Goal: Register for event/course

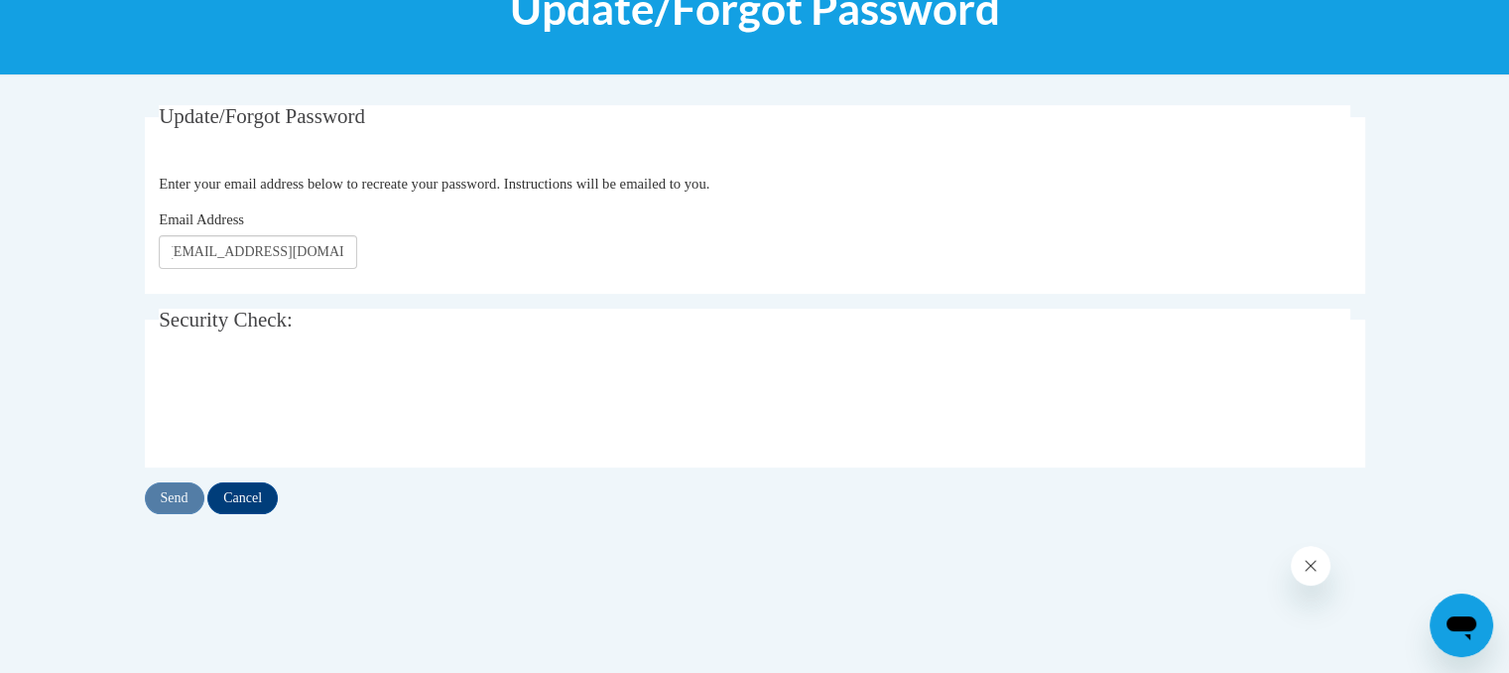
scroll to position [296, 0]
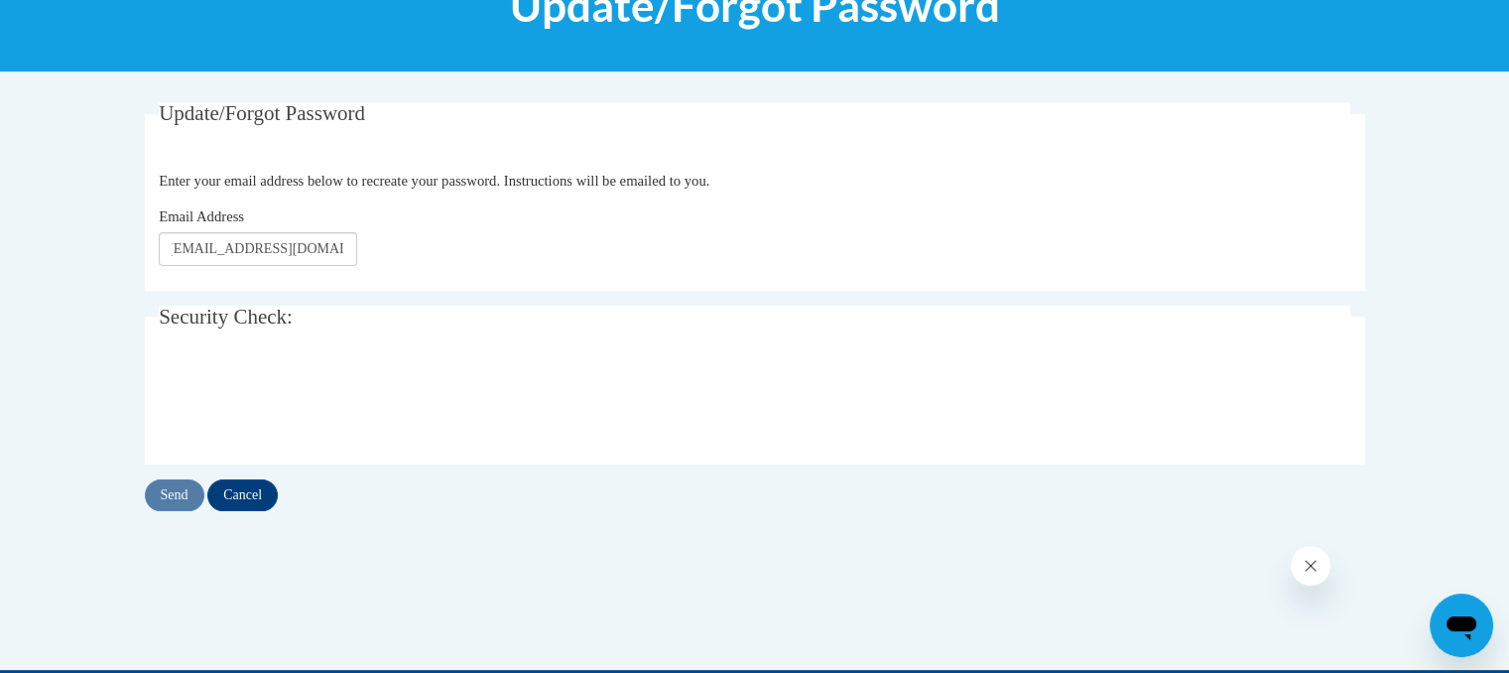
type input "rebbecamcluster@gmail.com"
click at [161, 494] on input "Send" at bounding box center [175, 495] width 60 height 32
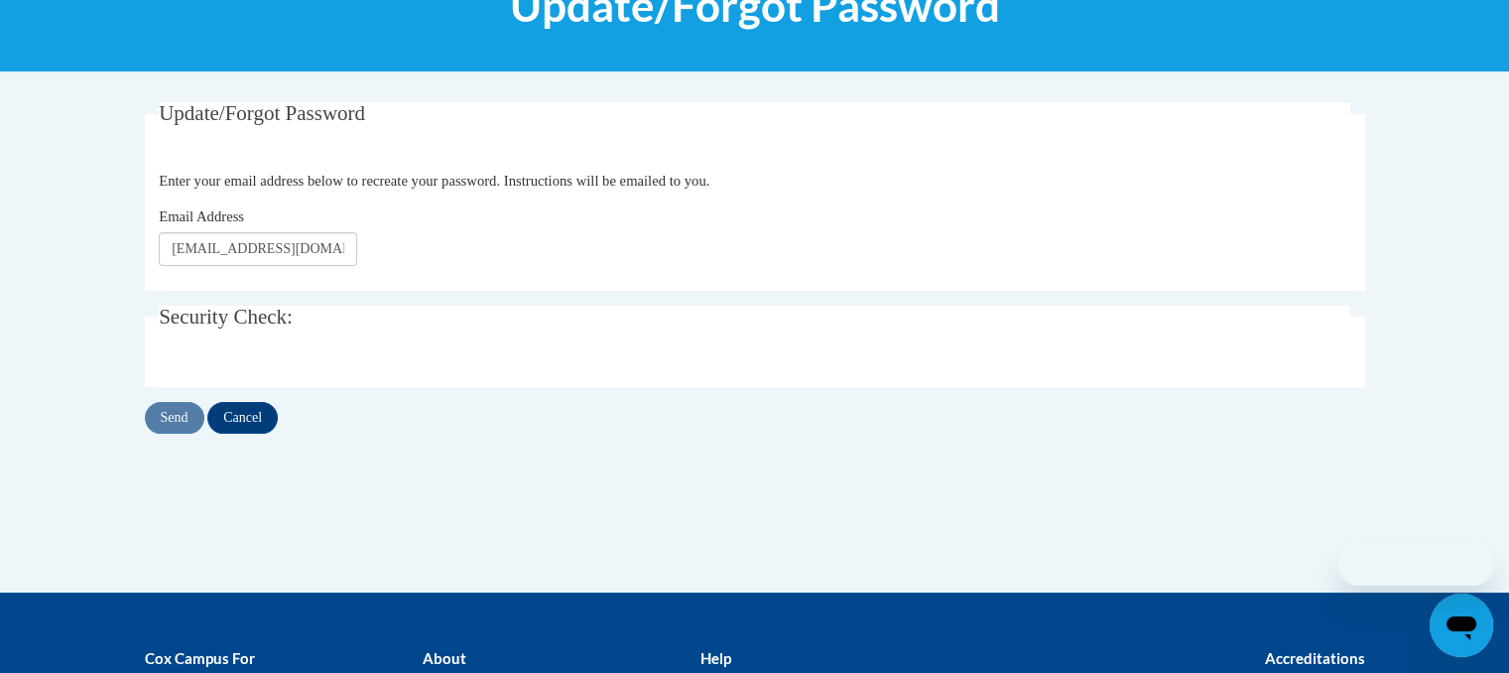
scroll to position [296, 0]
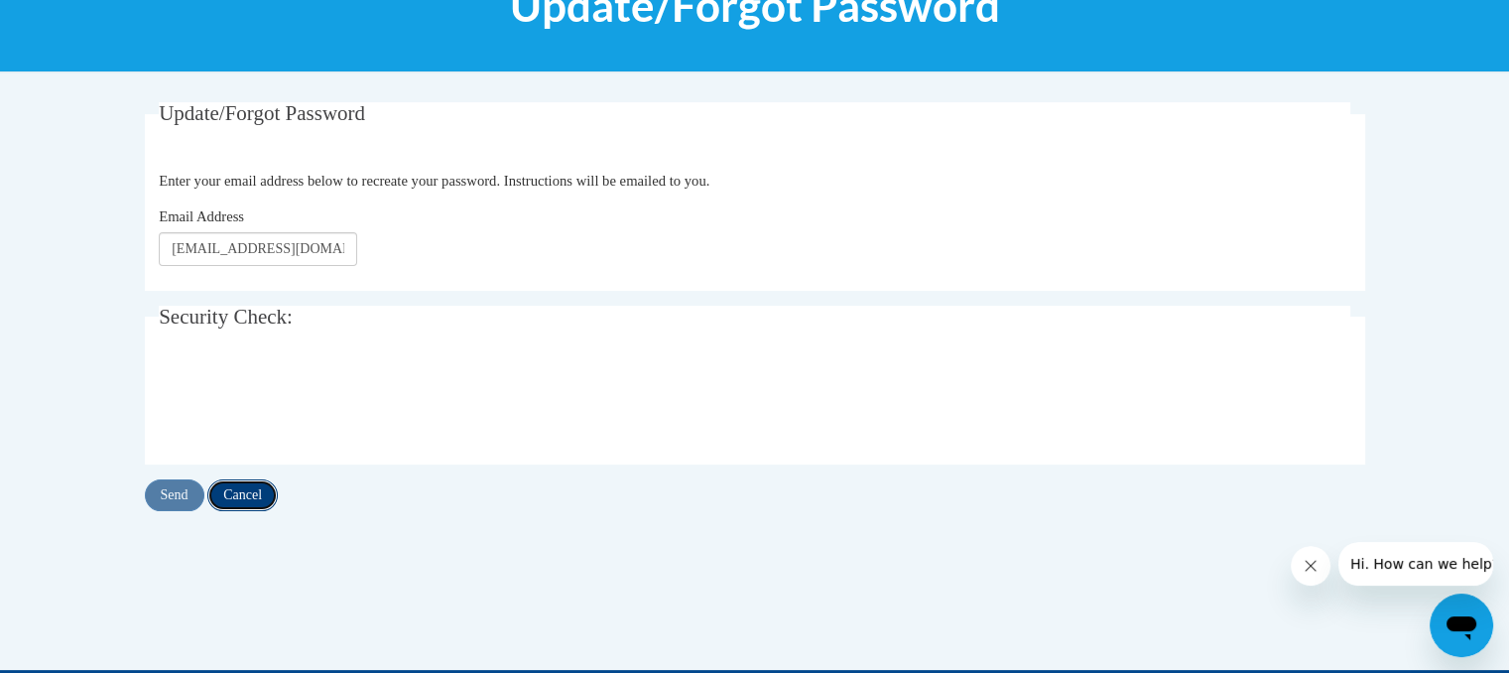
click at [254, 485] on input "Cancel" at bounding box center [242, 495] width 70 height 32
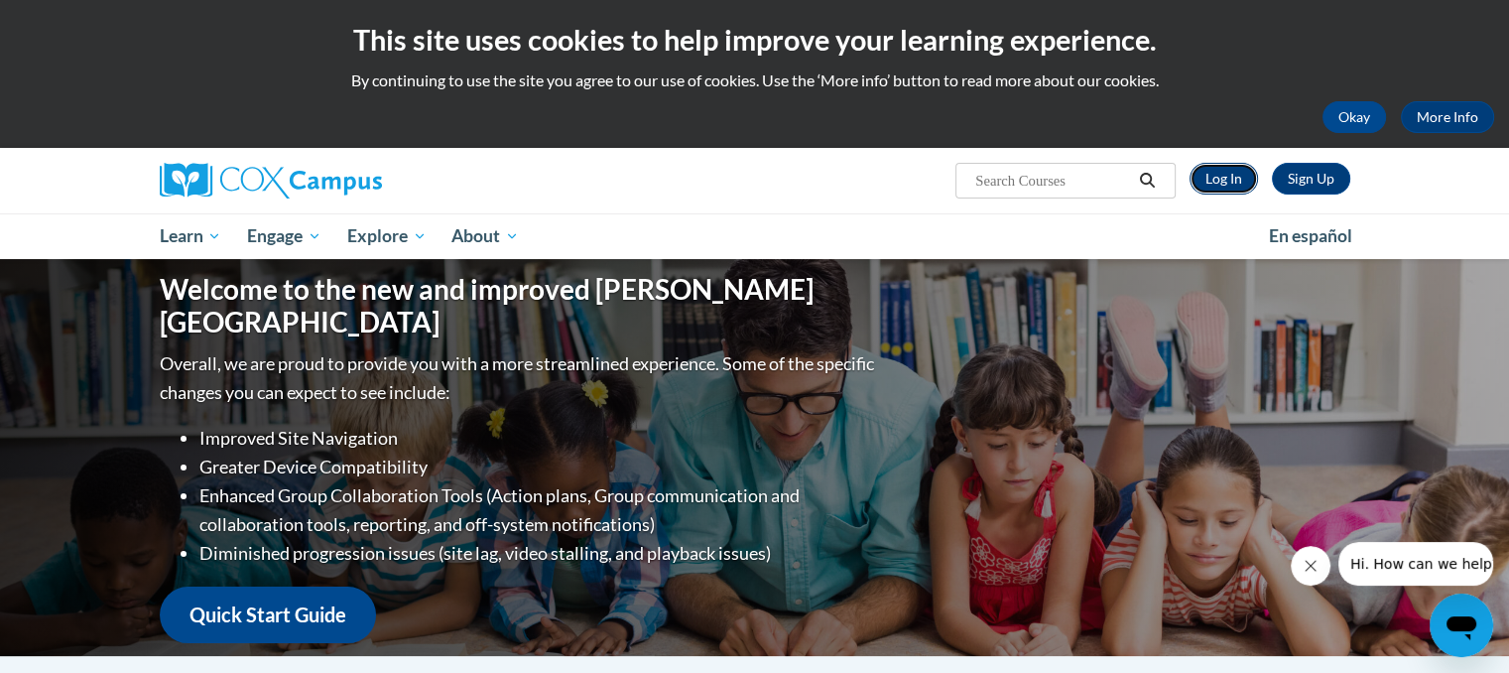
click at [1235, 187] on link "Log In" at bounding box center [1224, 179] width 68 height 32
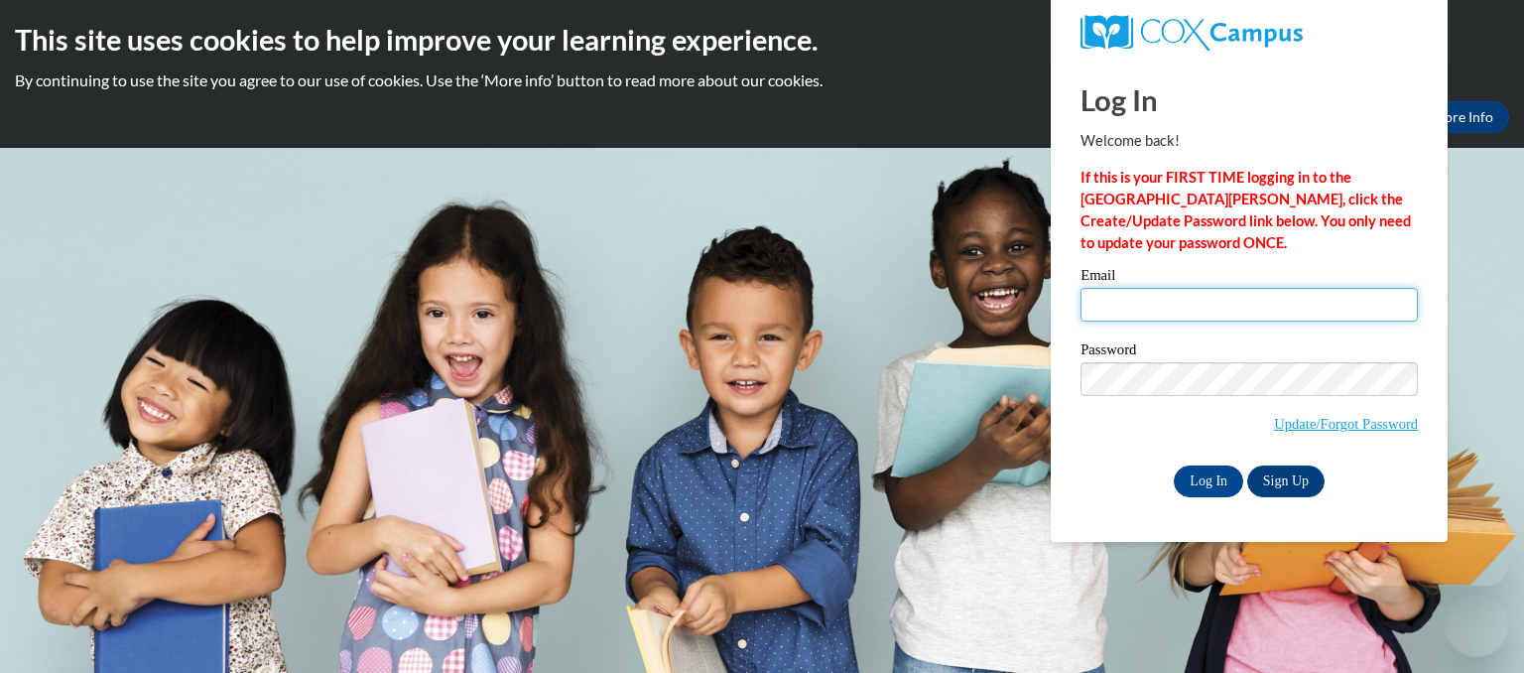
drag, startPoint x: 0, startPoint y: 0, endPoint x: 1117, endPoint y: 297, distance: 1155.9
click at [1117, 297] on input "Email" at bounding box center [1248, 305] width 337 height 34
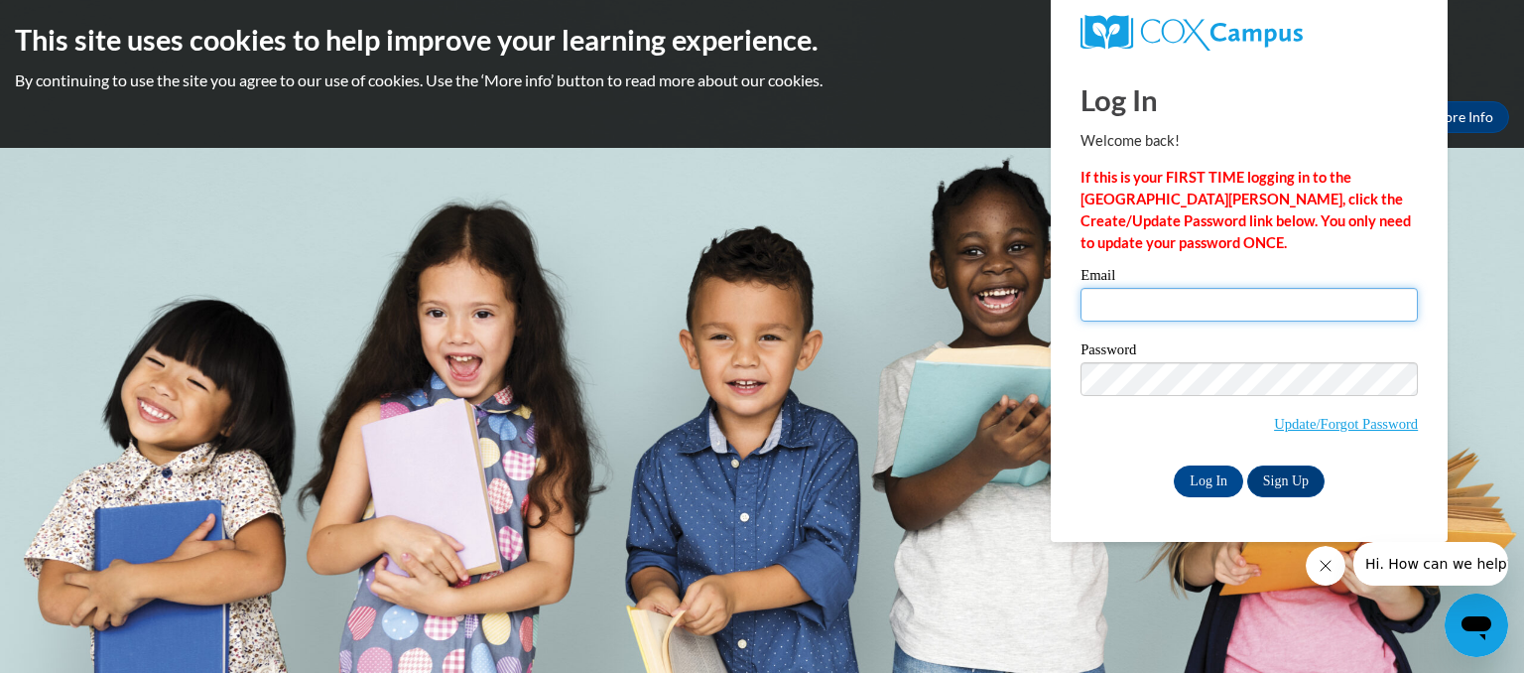
click at [1117, 297] on input "Email" at bounding box center [1248, 305] width 337 height 34
click at [1120, 441] on span "Update/Forgot Password" at bounding box center [1248, 403] width 337 height 82
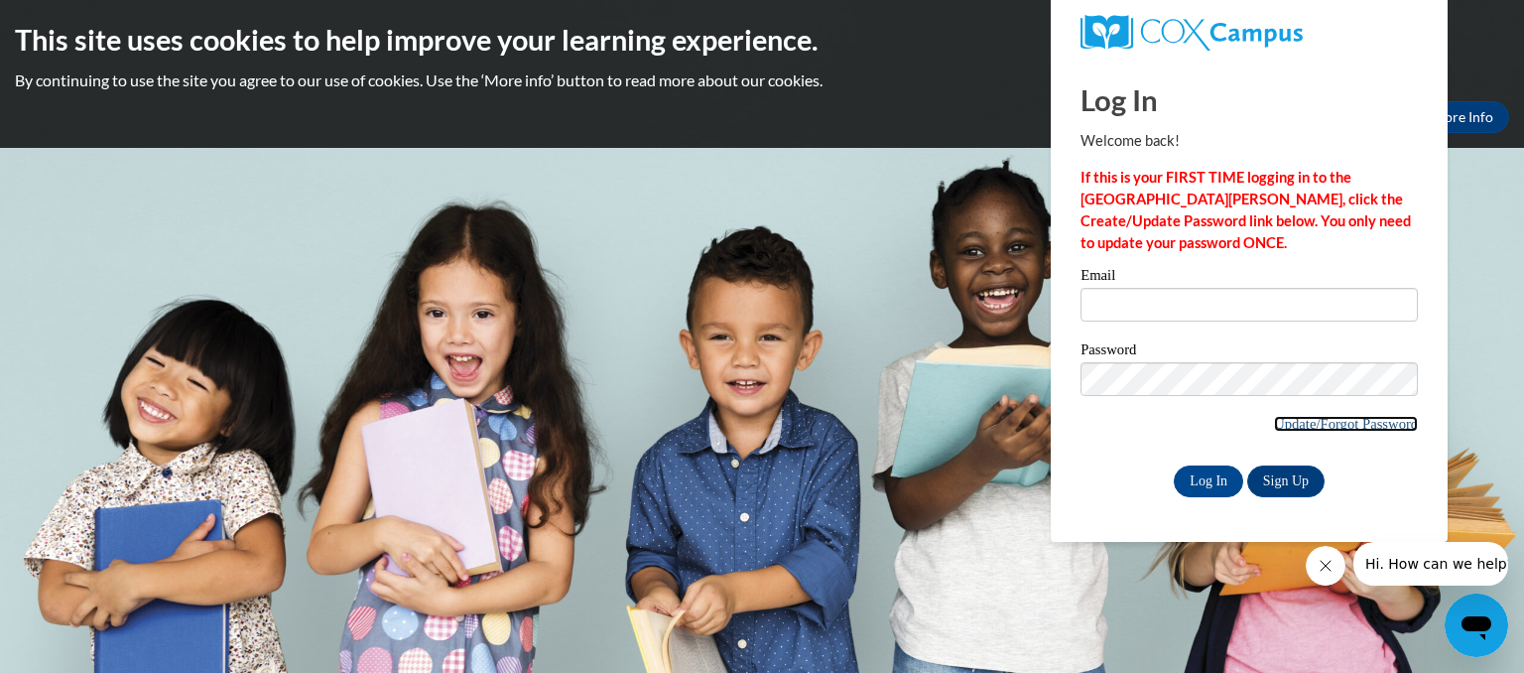
click at [1364, 424] on link "Update/Forgot Password" at bounding box center [1346, 424] width 144 height 16
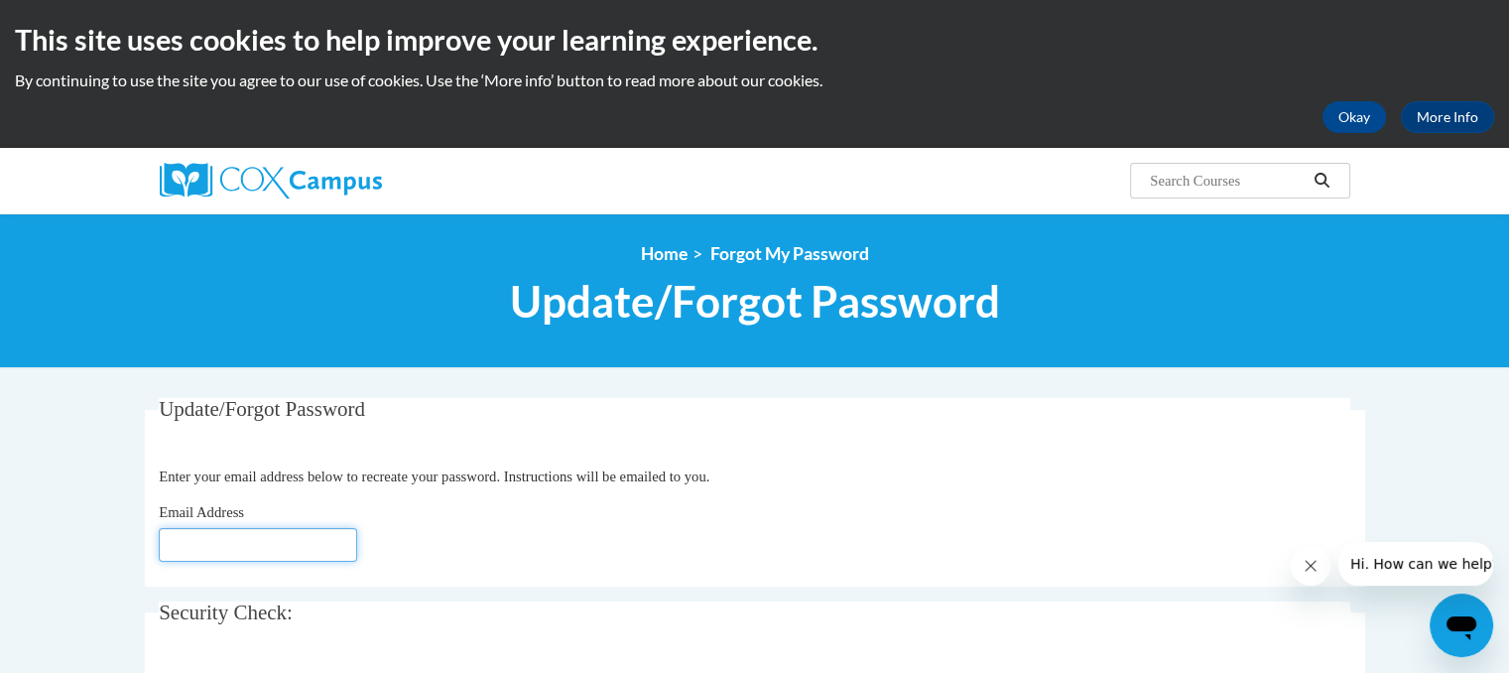
click at [222, 548] on input "Email Address" at bounding box center [258, 545] width 198 height 34
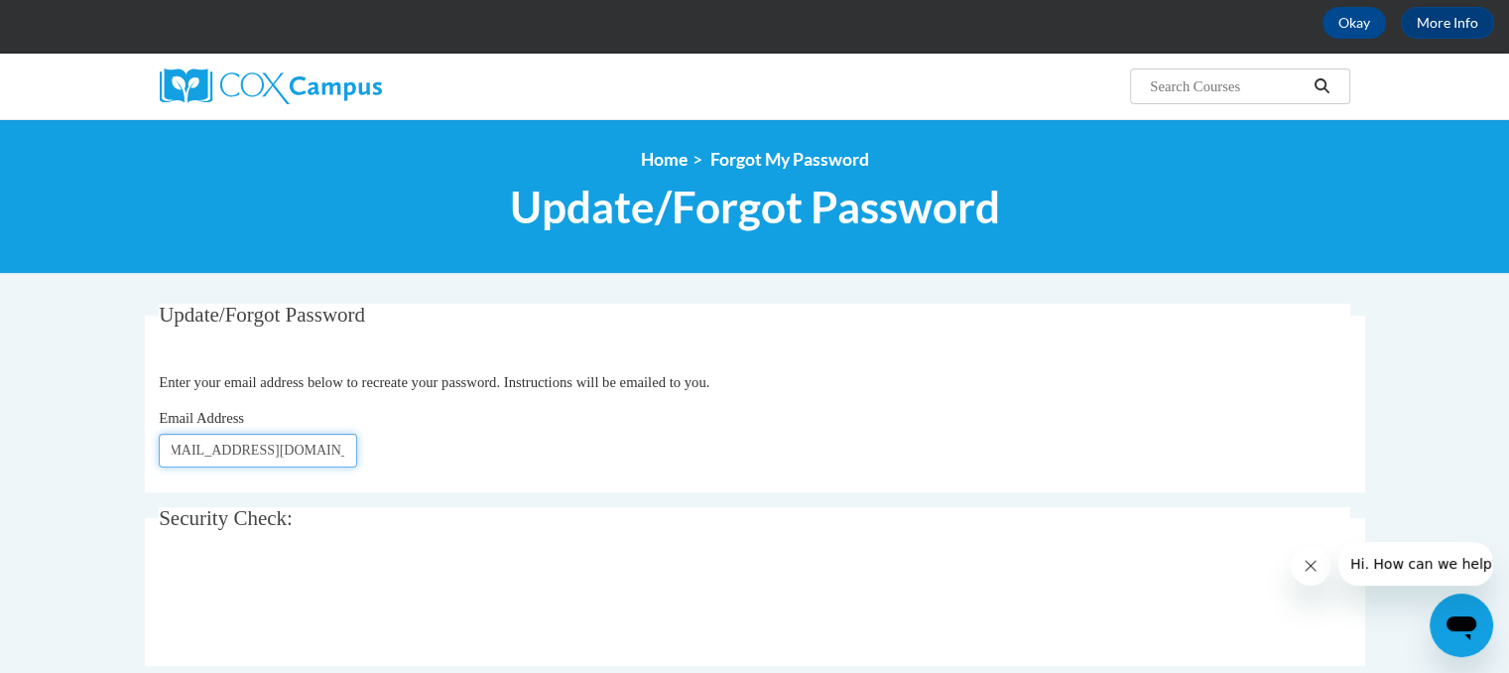
scroll to position [246, 0]
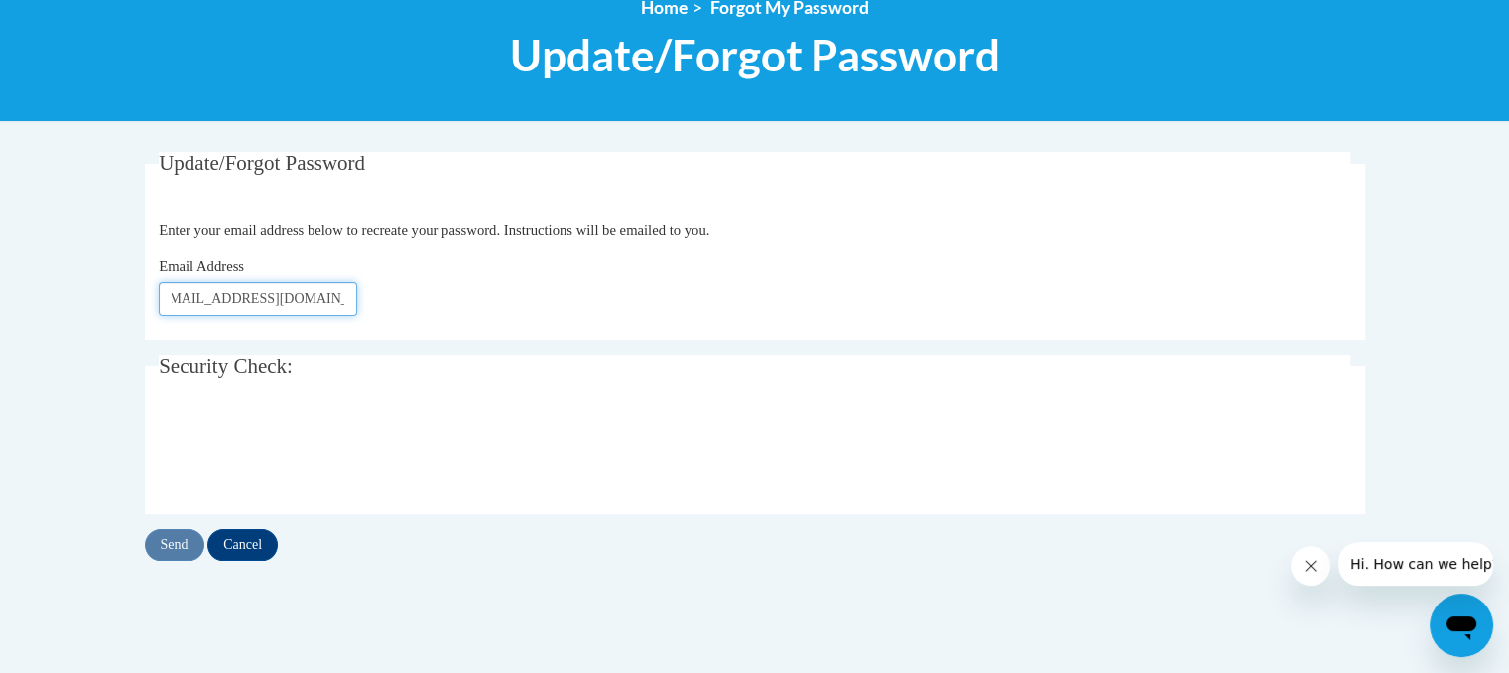
type input "[EMAIL_ADDRESS][DOMAIN_NAME]"
click at [169, 537] on input "Send" at bounding box center [175, 545] width 60 height 32
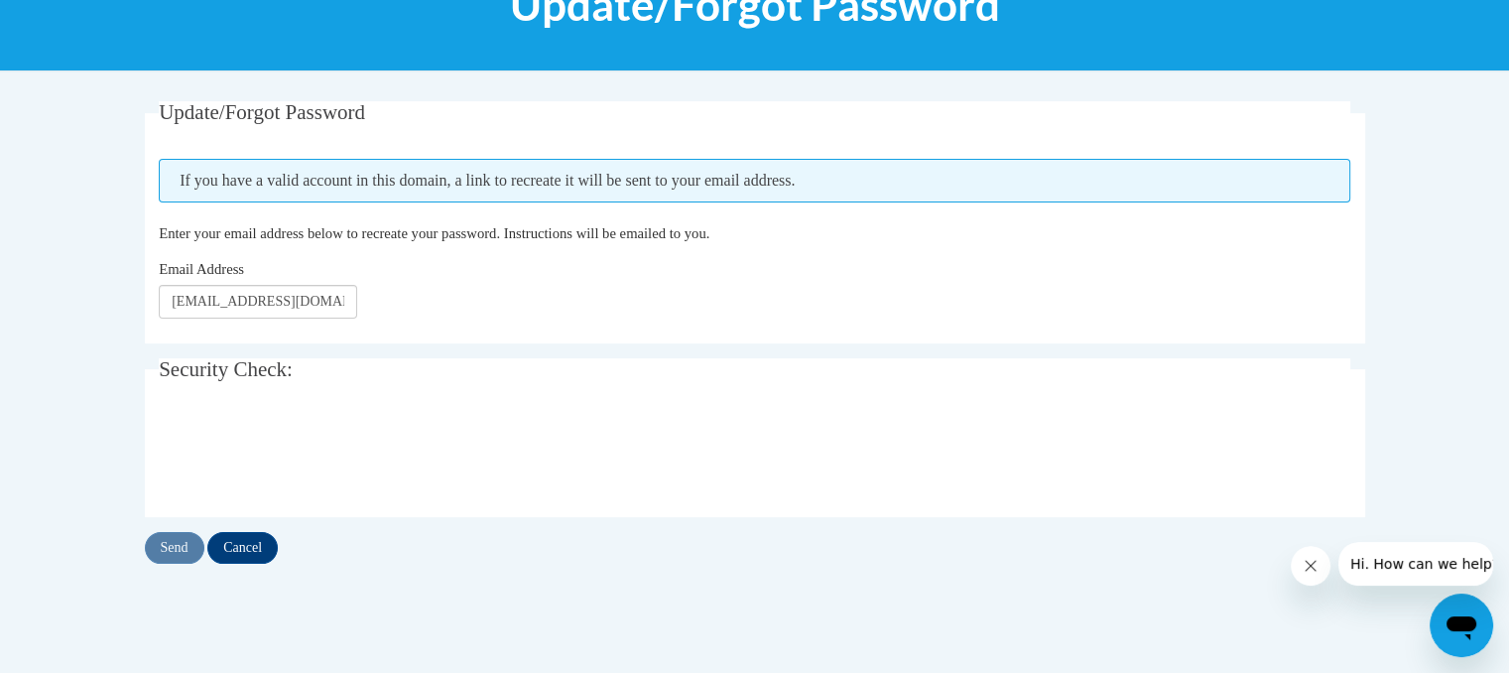
scroll to position [317, 0]
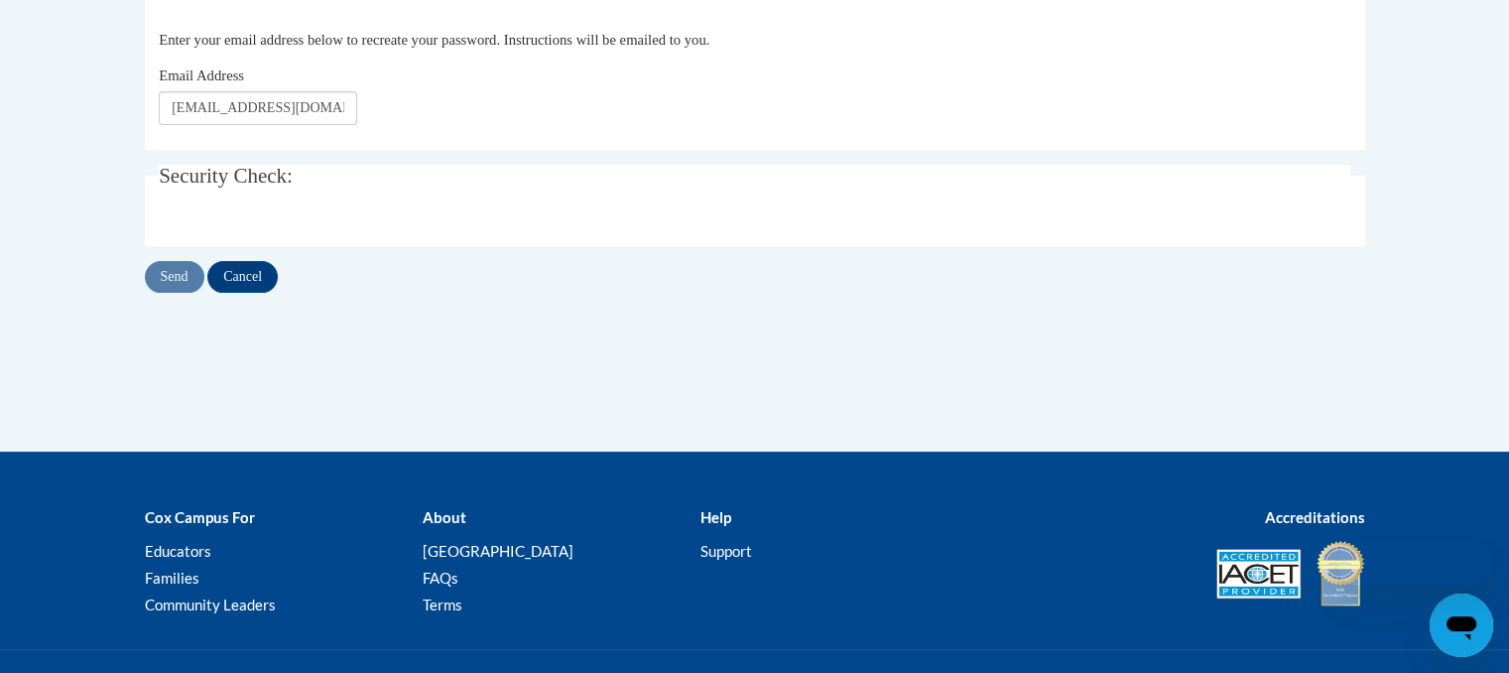
scroll to position [246, 0]
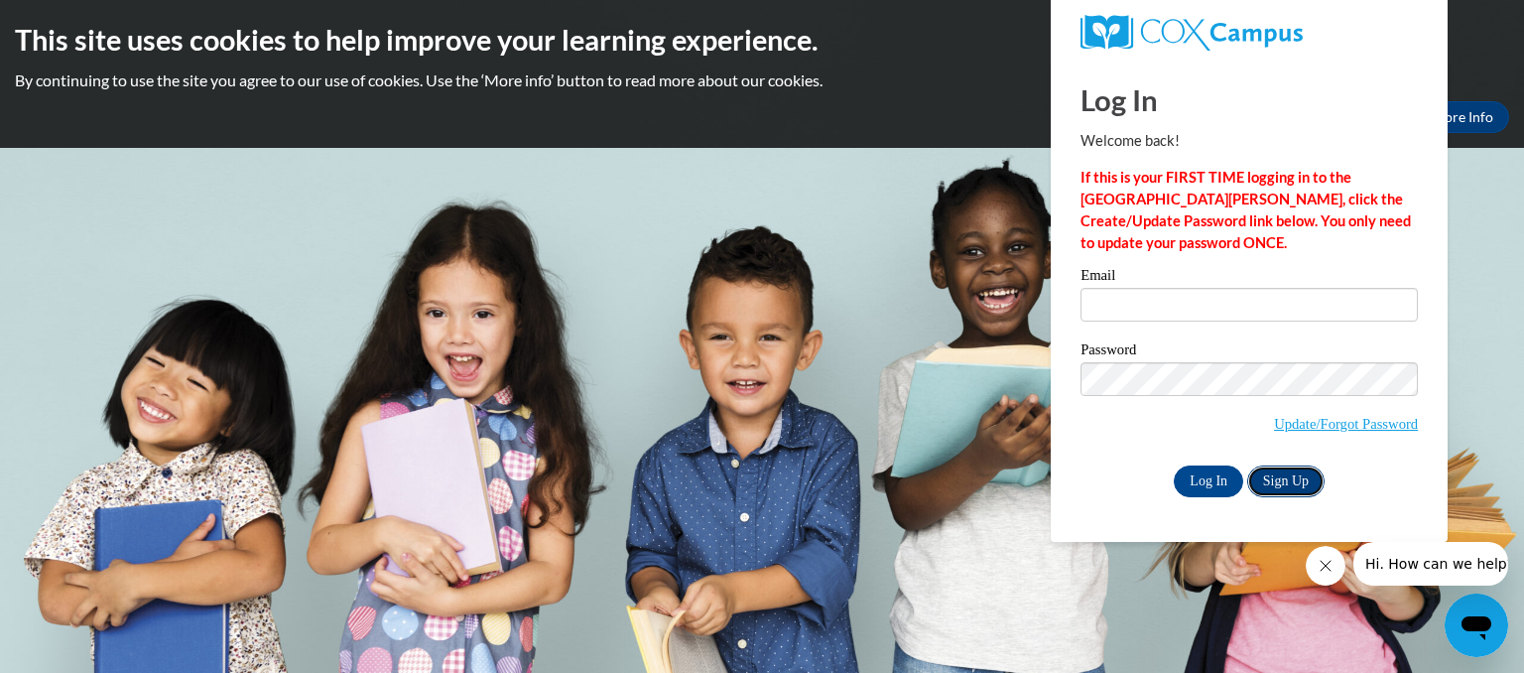
click at [1282, 485] on link "Sign Up" at bounding box center [1285, 481] width 77 height 32
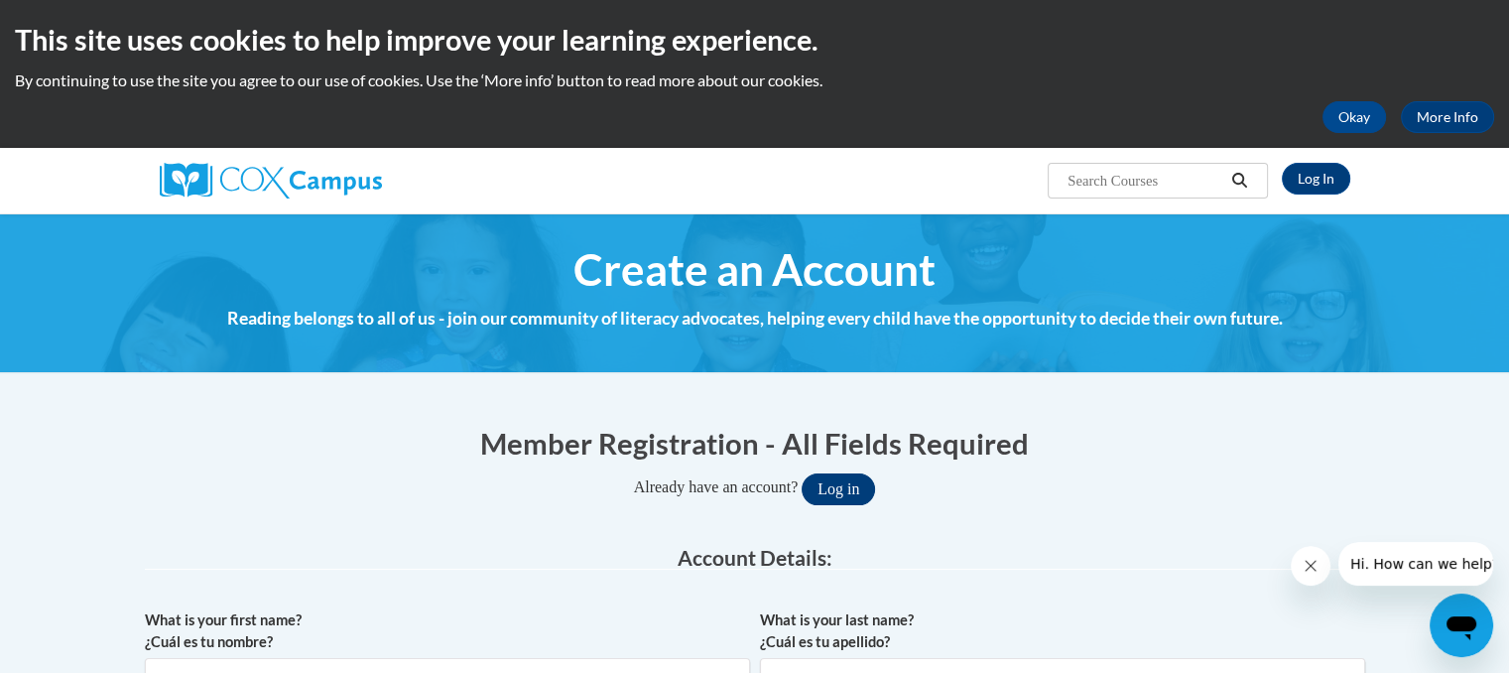
drag, startPoint x: 851, startPoint y: 516, endPoint x: 869, endPoint y: 482, distance: 38.2
click at [869, 482] on button "Log in" at bounding box center [838, 489] width 73 height 32
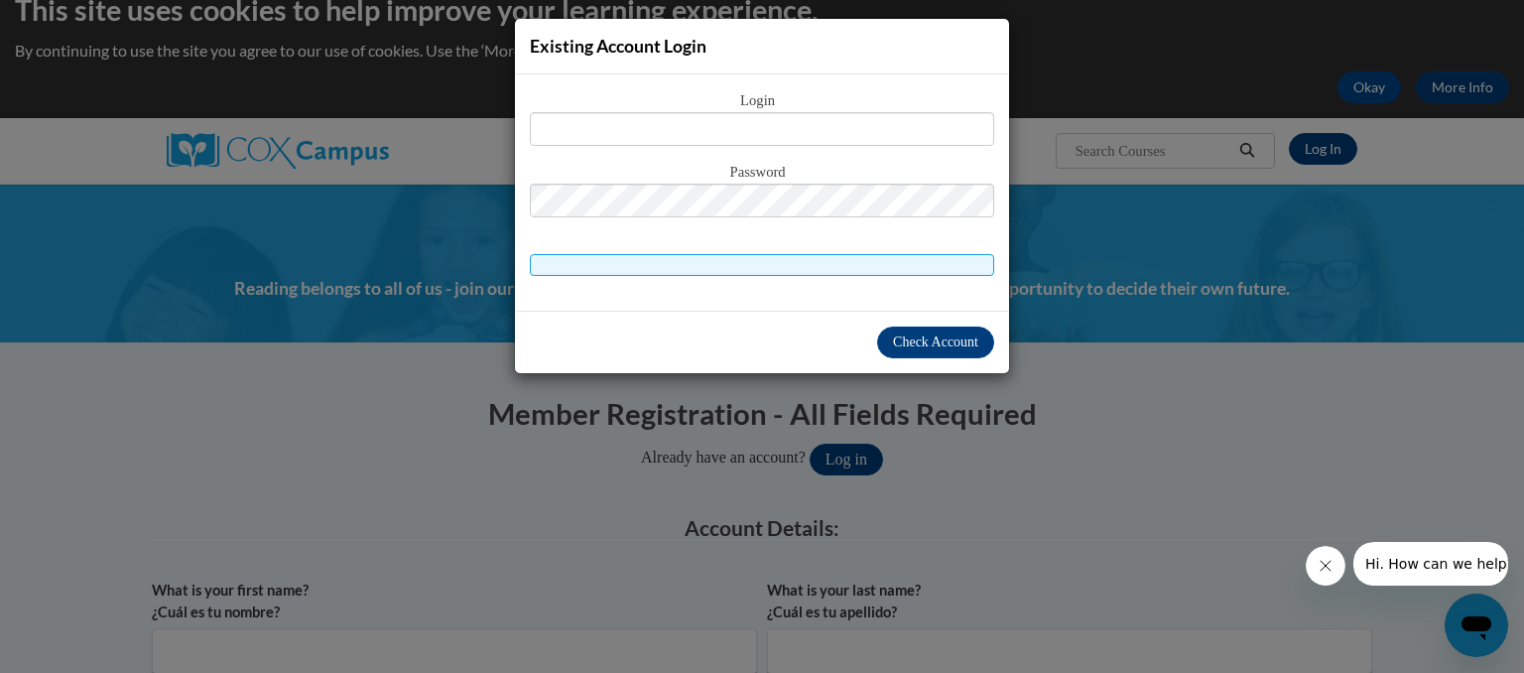
click at [172, 576] on div "Existing Account Login Login Password" at bounding box center [762, 336] width 1524 height 673
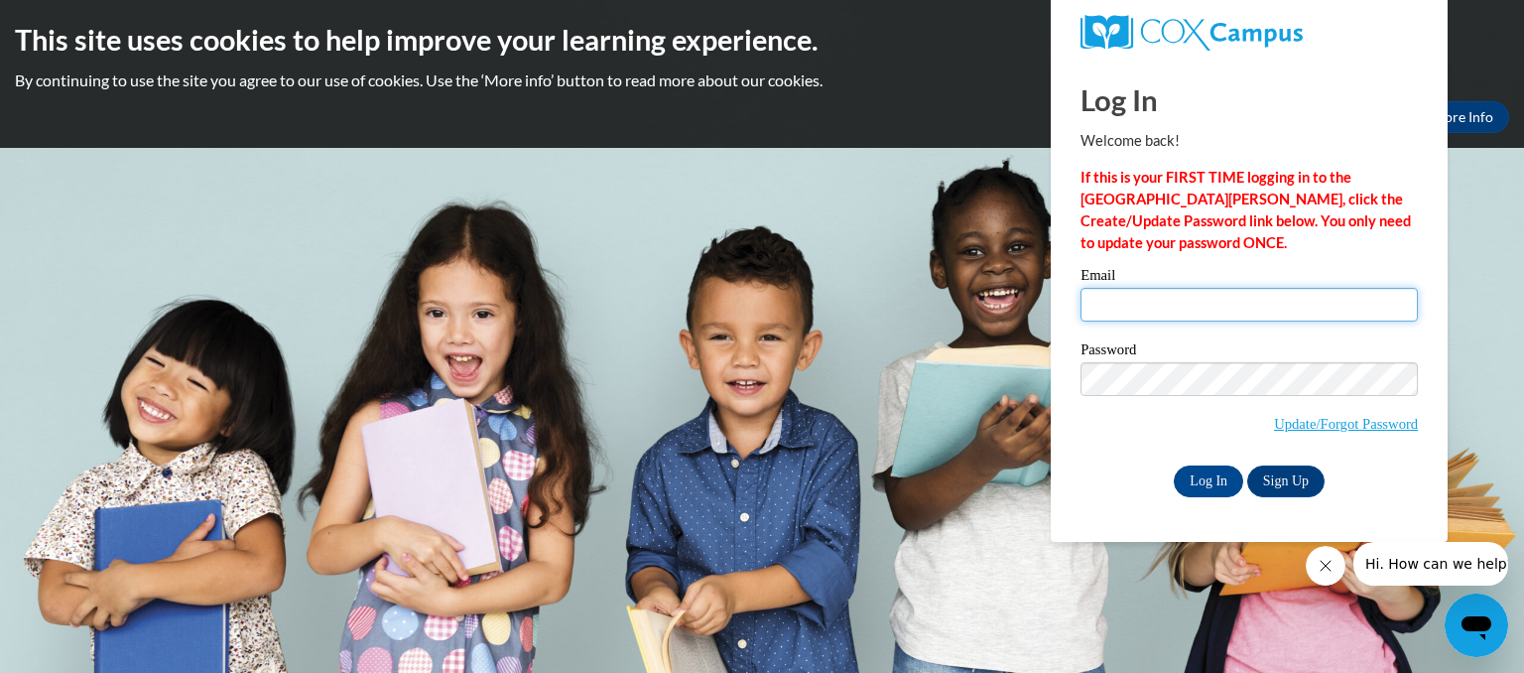
click at [1177, 307] on input "Email" at bounding box center [1248, 305] width 337 height 34
type input "rebeccamccluster8@gmail.com"
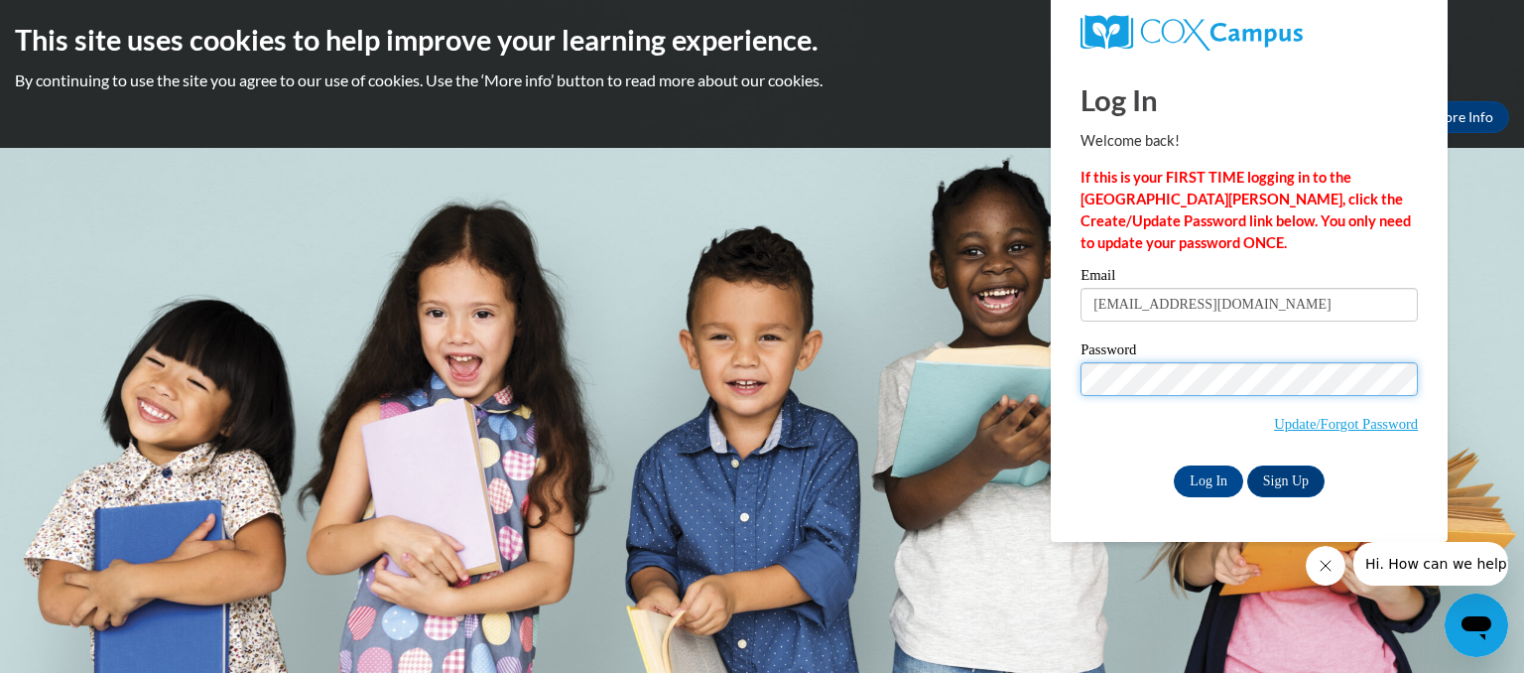
click at [1174, 465] on input "Log In" at bounding box center [1208, 481] width 69 height 32
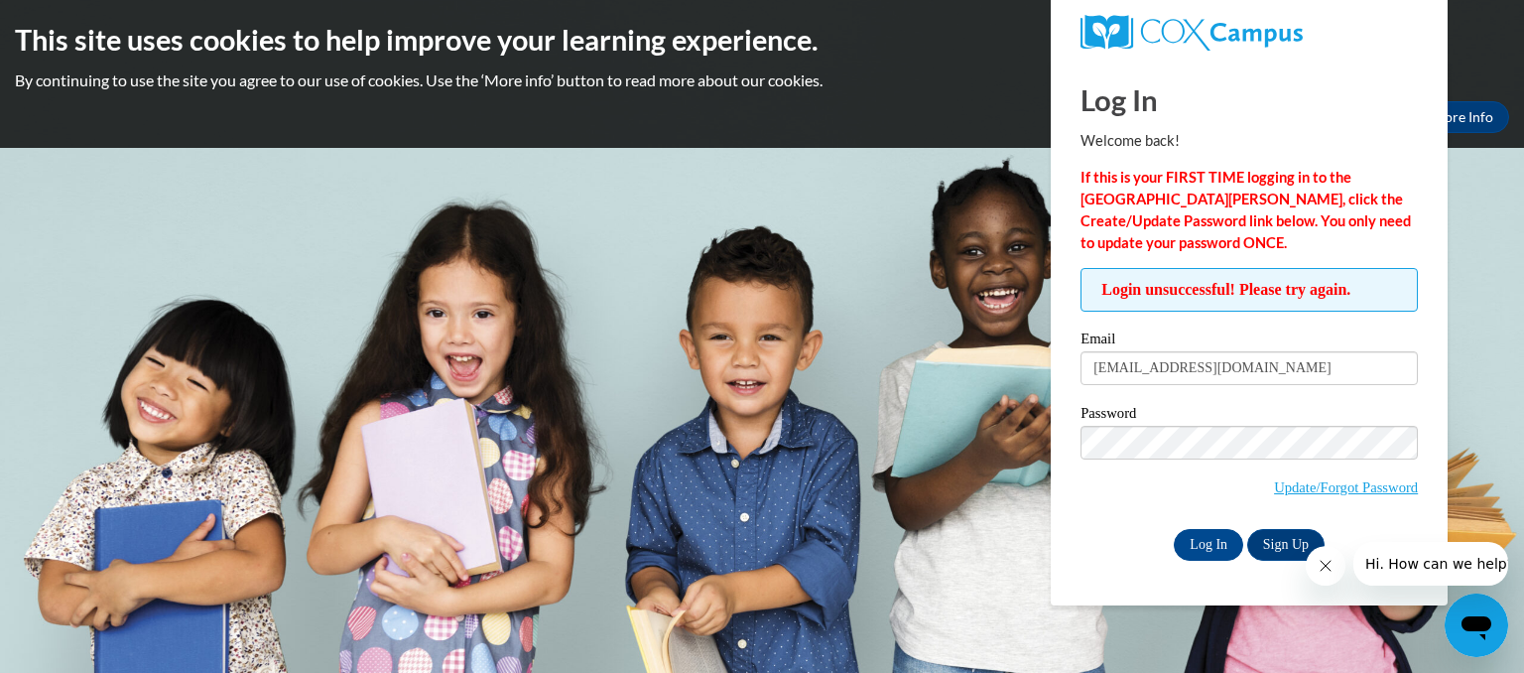
drag, startPoint x: 1280, startPoint y: 531, endPoint x: 1178, endPoint y: 291, distance: 261.0
click at [1178, 291] on span "Login unsuccessful! Please try again." at bounding box center [1248, 290] width 337 height 44
click at [1203, 546] on input "Log In" at bounding box center [1208, 545] width 69 height 32
click at [1296, 366] on input "rebeccamccluster8@gmail.com" at bounding box center [1248, 368] width 337 height 34
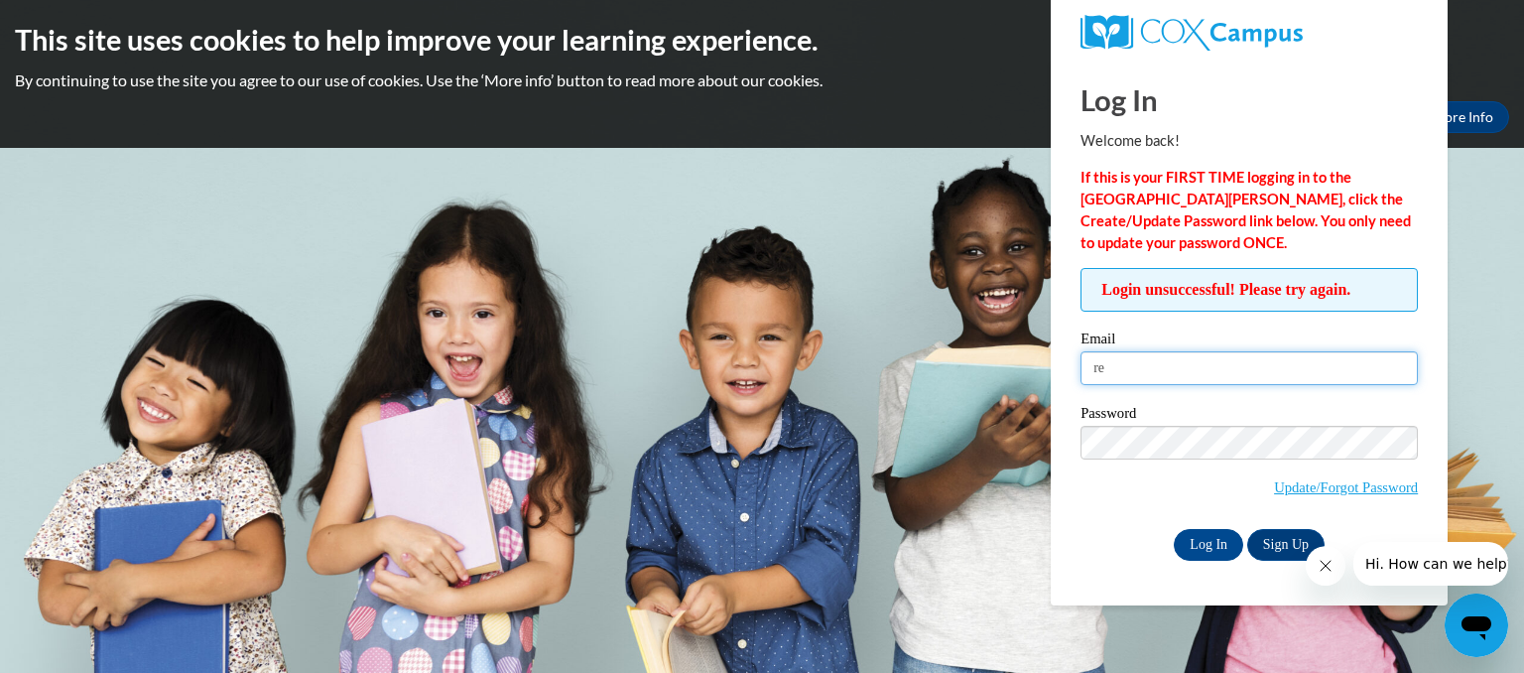
type input "r"
type input "rebbecamcluster@gmail.com"
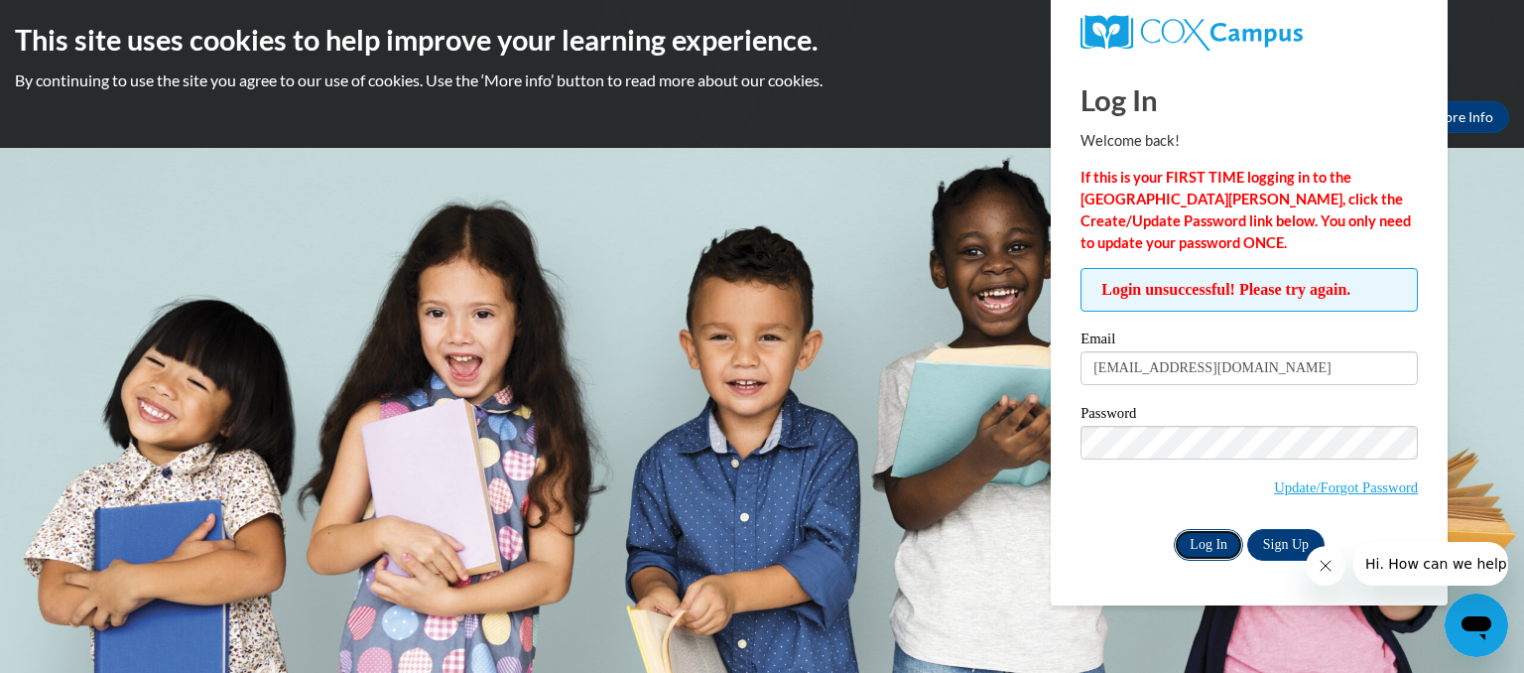
click at [1194, 555] on input "Log In" at bounding box center [1208, 545] width 69 height 32
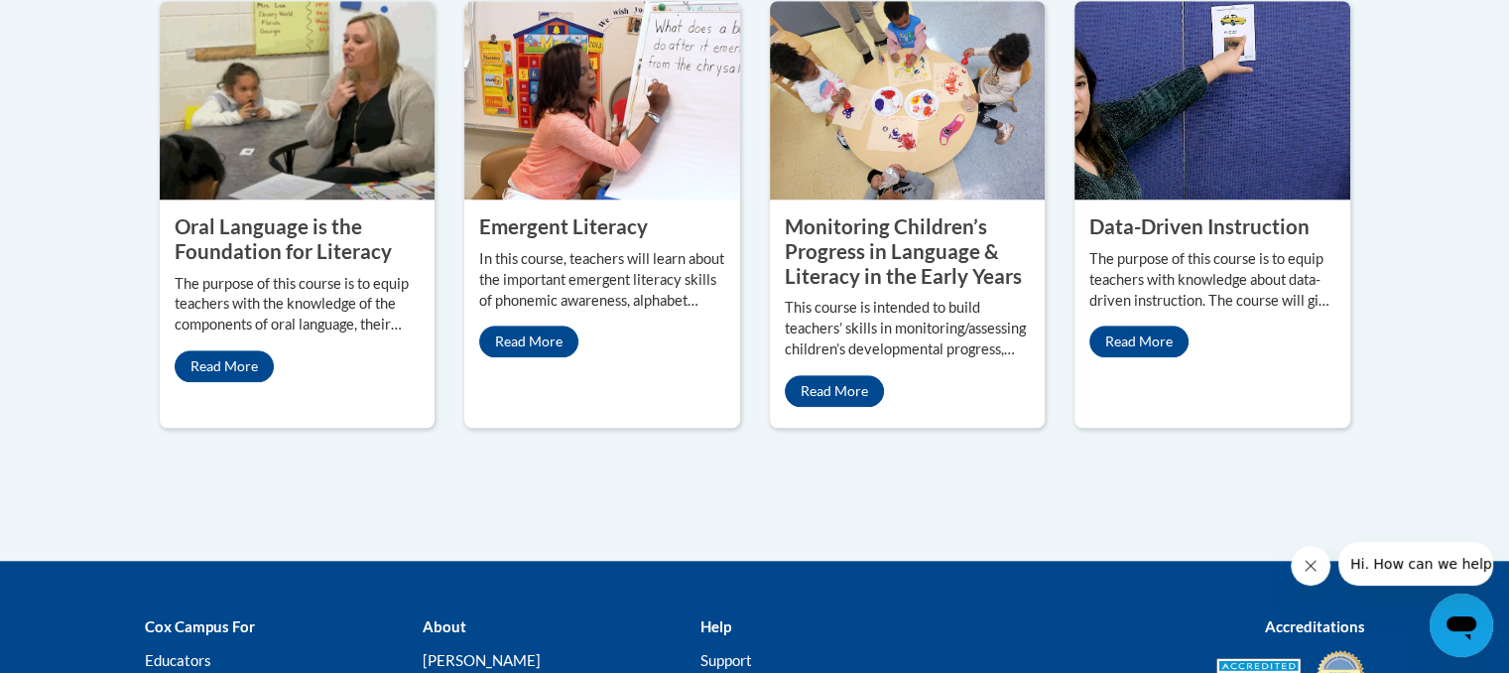
scroll to position [1910, 0]
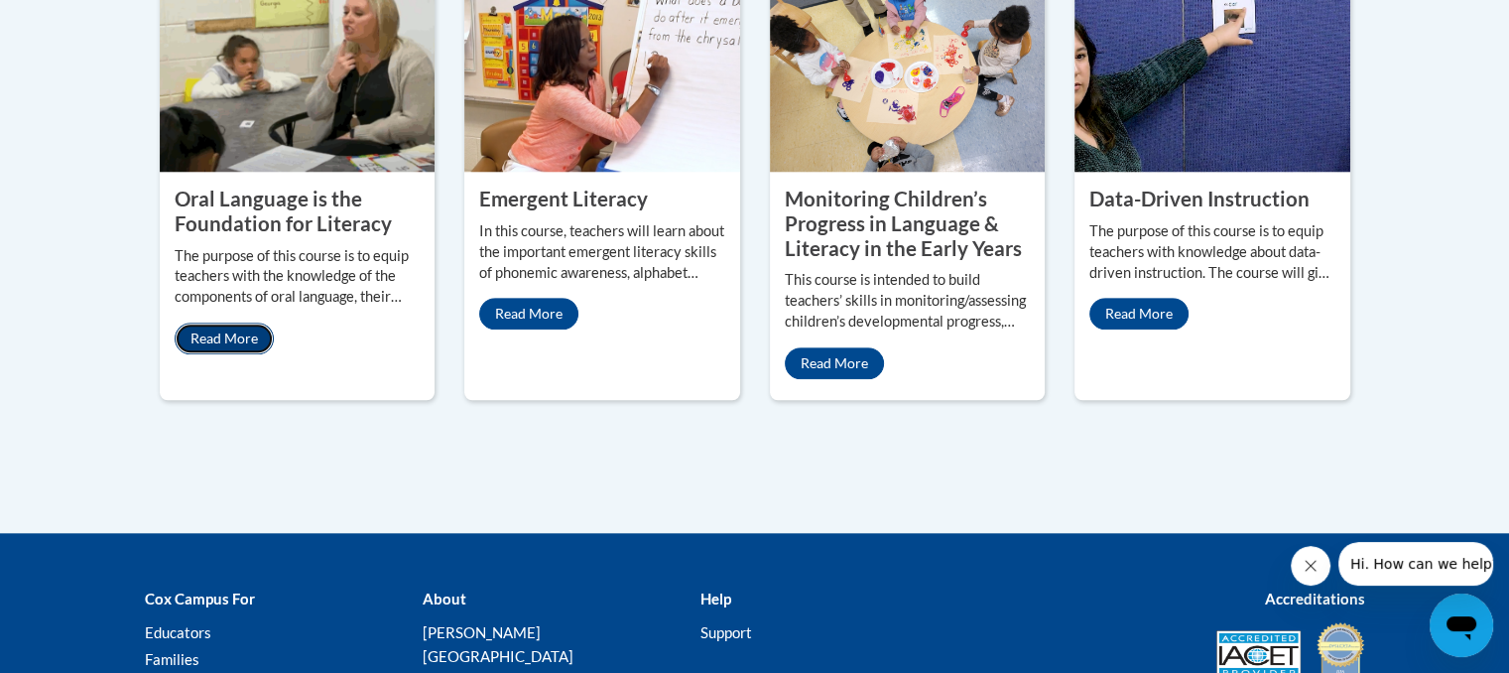
click at [257, 322] on link "Read More" at bounding box center [224, 338] width 99 height 32
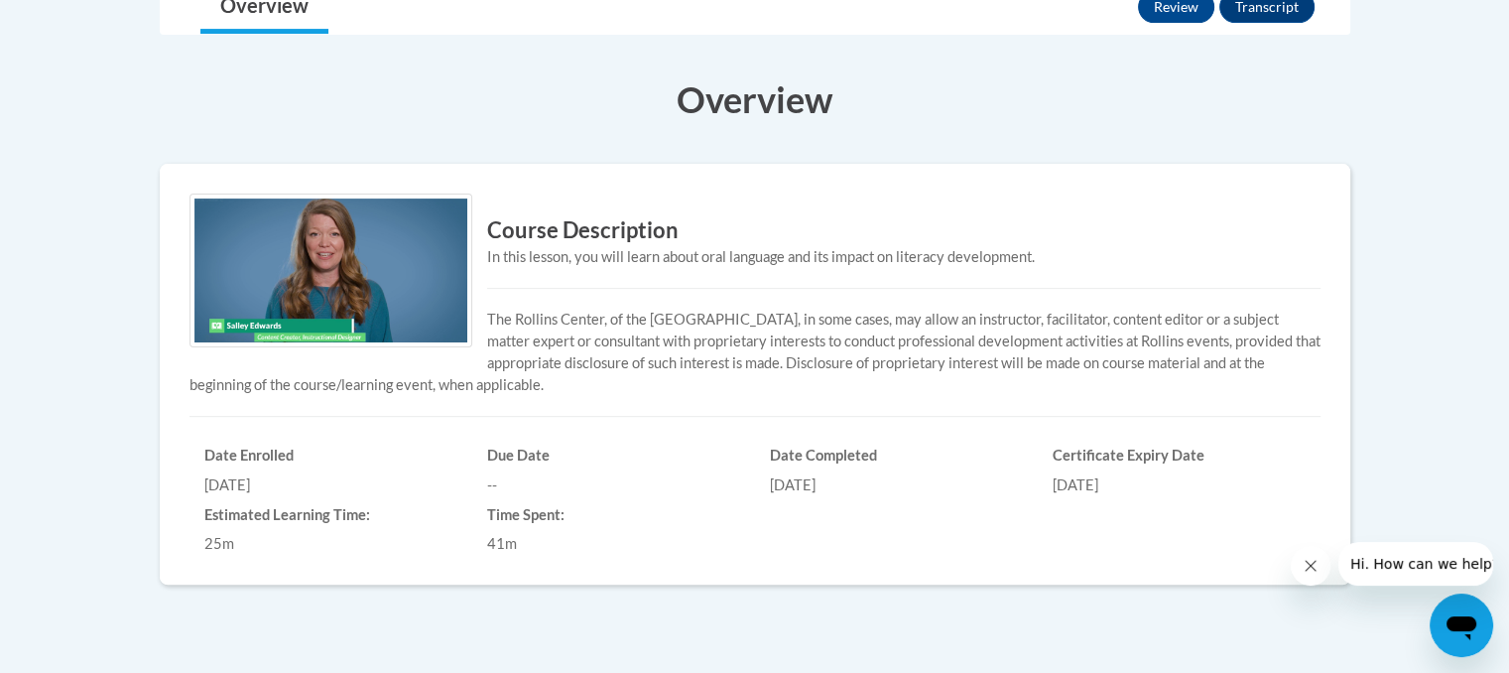
scroll to position [521, 0]
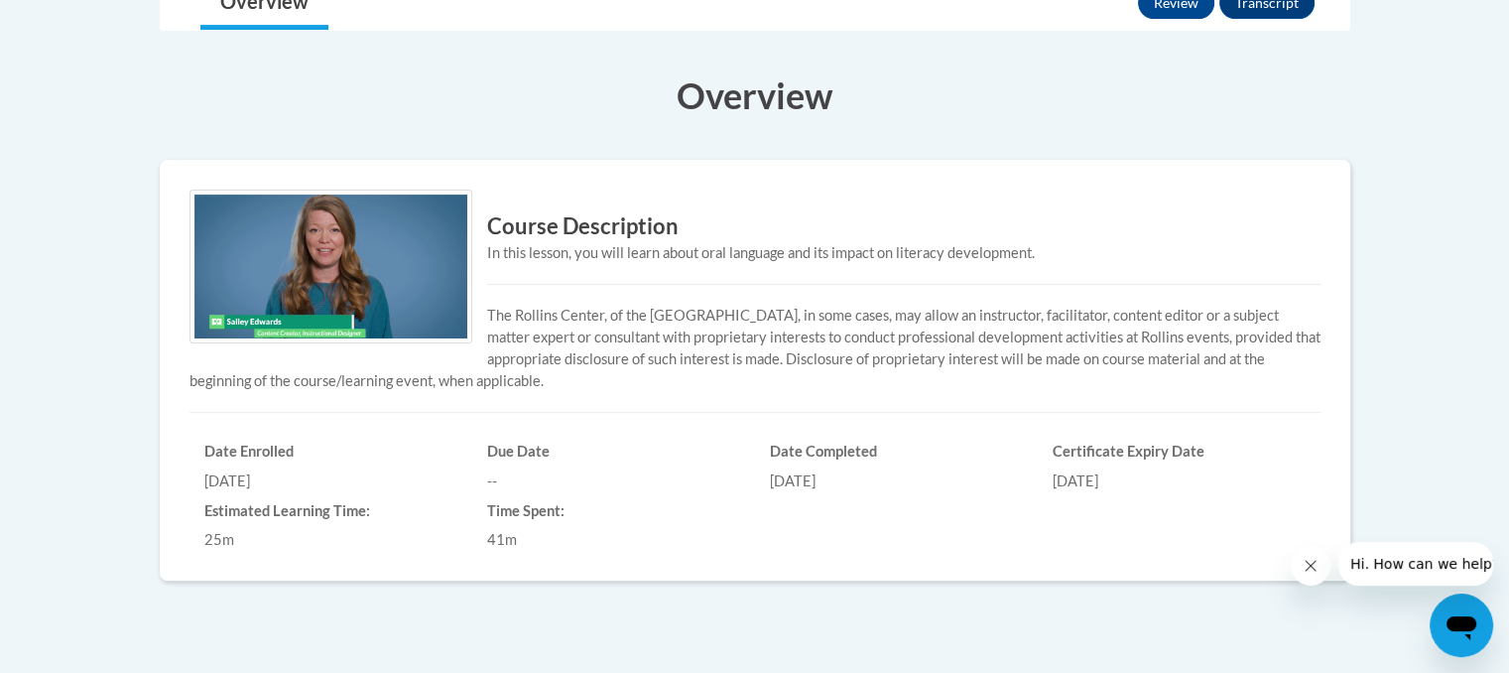
drag, startPoint x: 0, startPoint y: 0, endPoint x: 1523, endPoint y: 391, distance: 1572.4
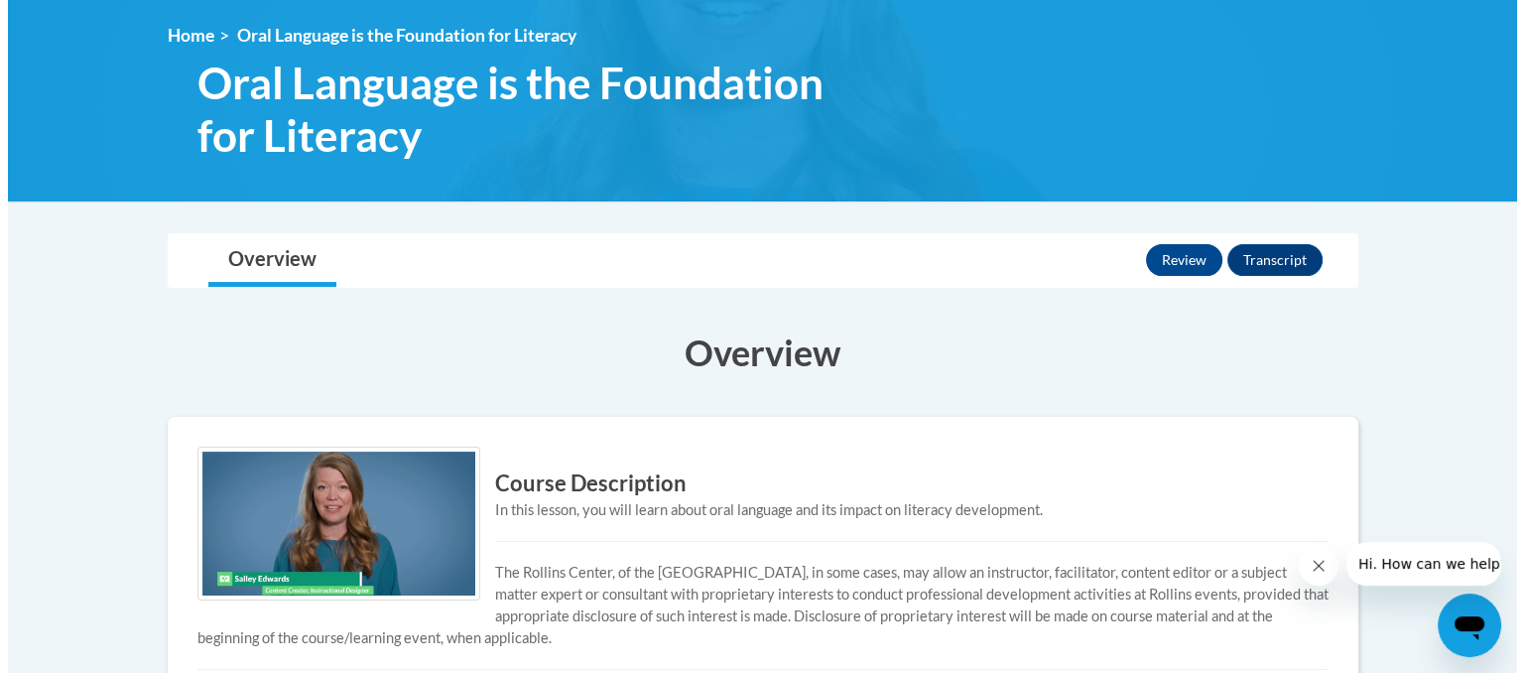
scroll to position [258, 0]
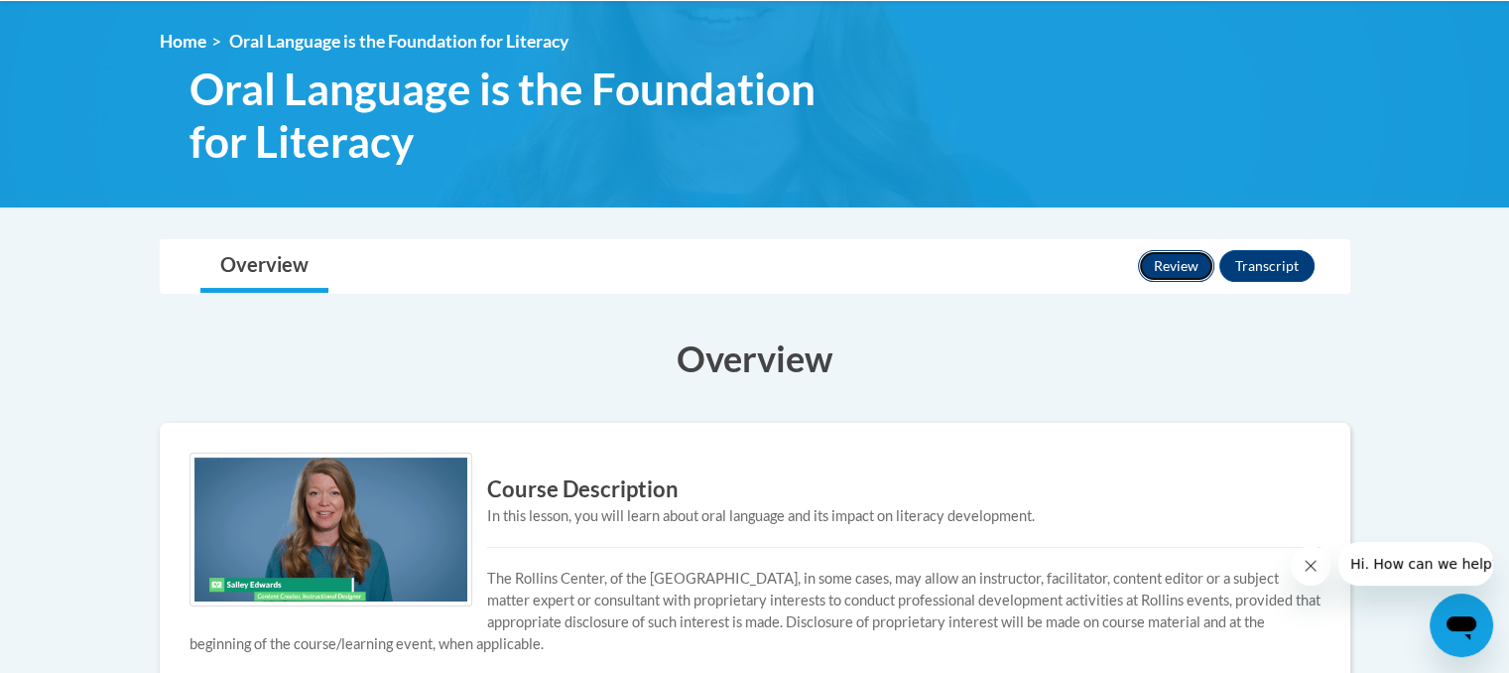
click at [1168, 276] on button "Review" at bounding box center [1176, 266] width 76 height 32
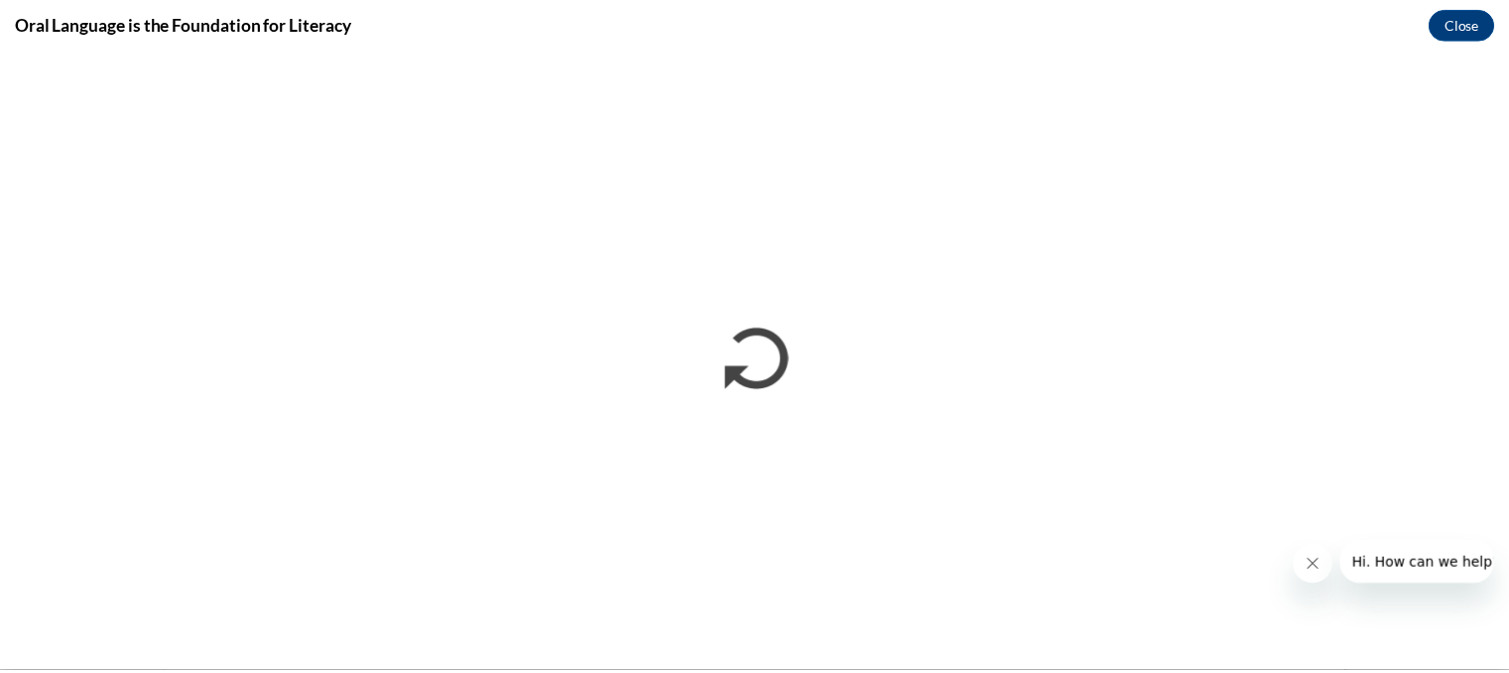
scroll to position [0, 0]
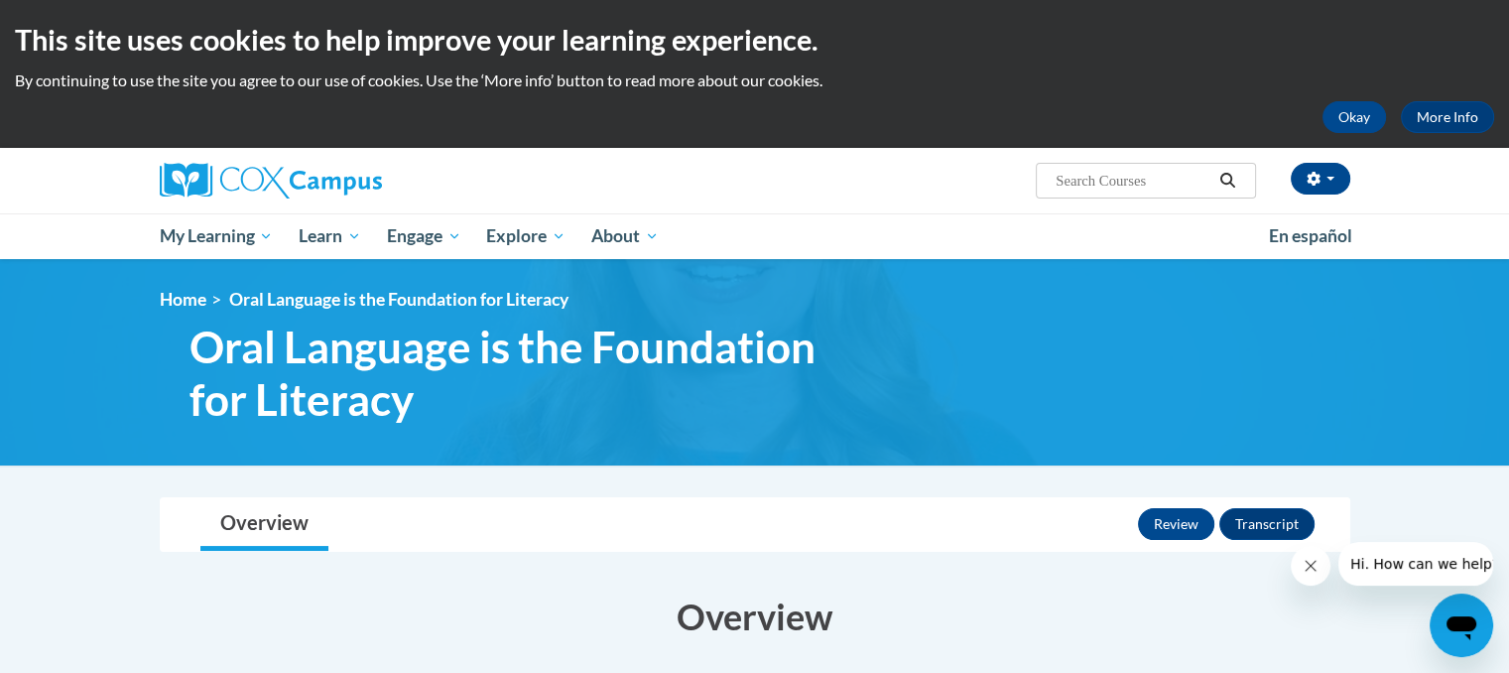
scroll to position [5, 0]
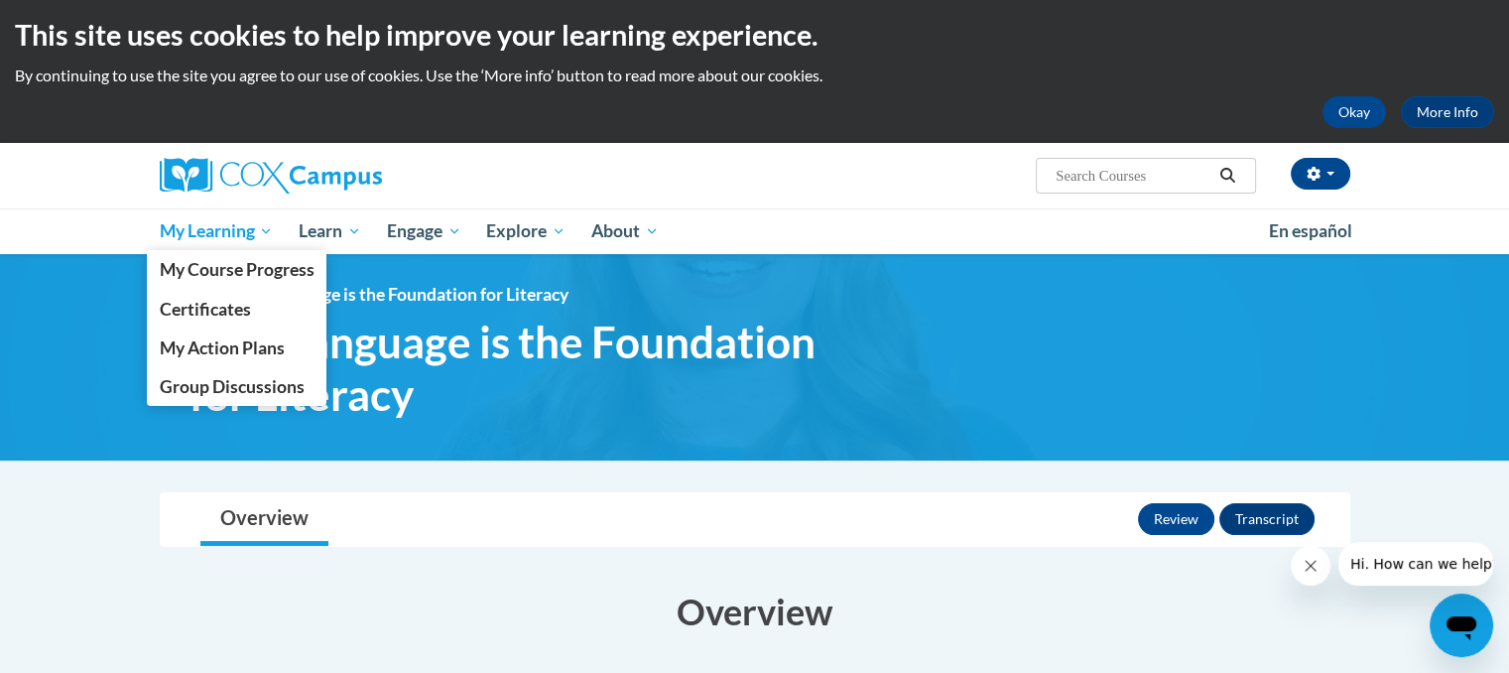
click at [205, 231] on span "My Learning" at bounding box center [216, 231] width 114 height 24
click at [227, 265] on span "My Course Progress" at bounding box center [236, 269] width 155 height 21
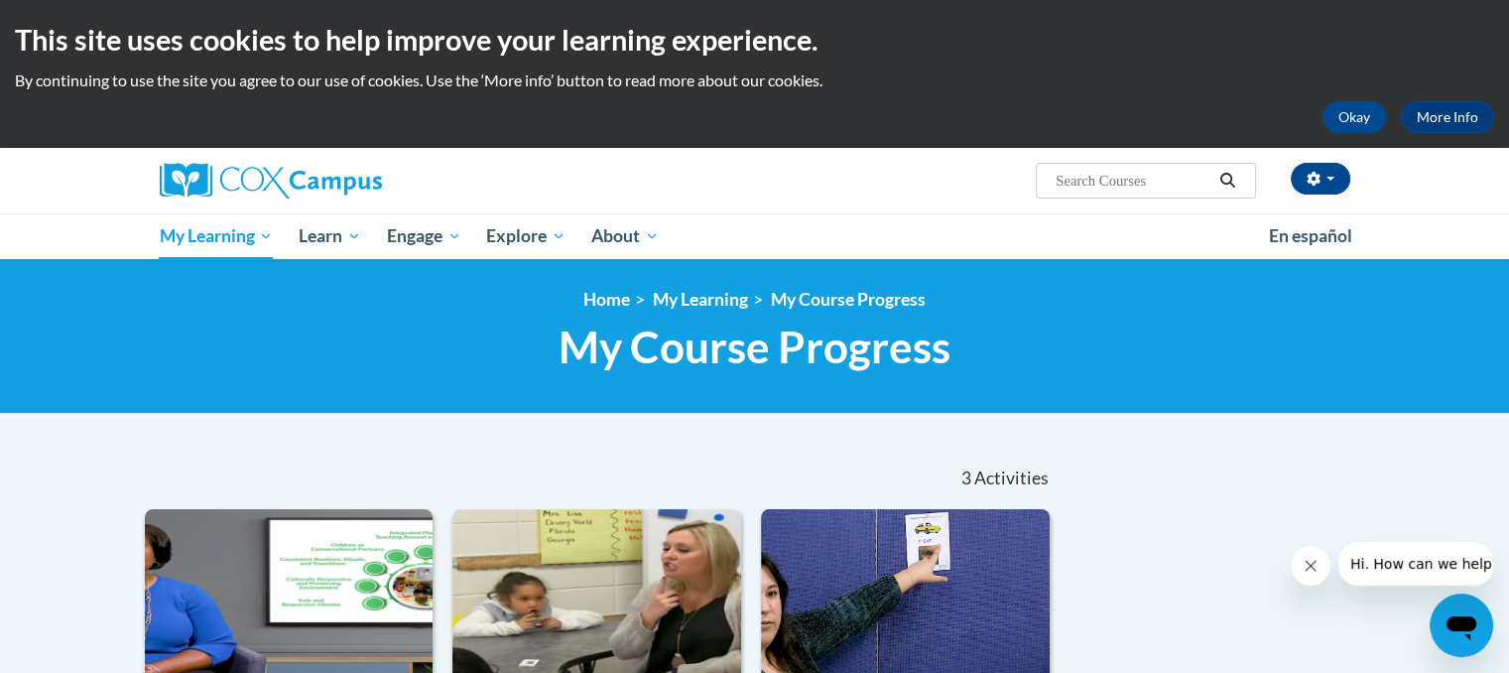
drag, startPoint x: 1512, startPoint y: 138, endPoint x: 1523, endPoint y: 147, distance: 14.1
click at [1508, 147] on html "This site uses cookies to help improve your learning experience. By continuing …" at bounding box center [754, 336] width 1509 height 673
click at [981, 179] on div "Rebbeca Mc’cluster (America/New_York UTC-04:00) My Profile Inbox My Transcripts…" at bounding box center [959, 173] width 814 height 51
click at [1133, 180] on input "Search..." at bounding box center [1133, 181] width 159 height 24
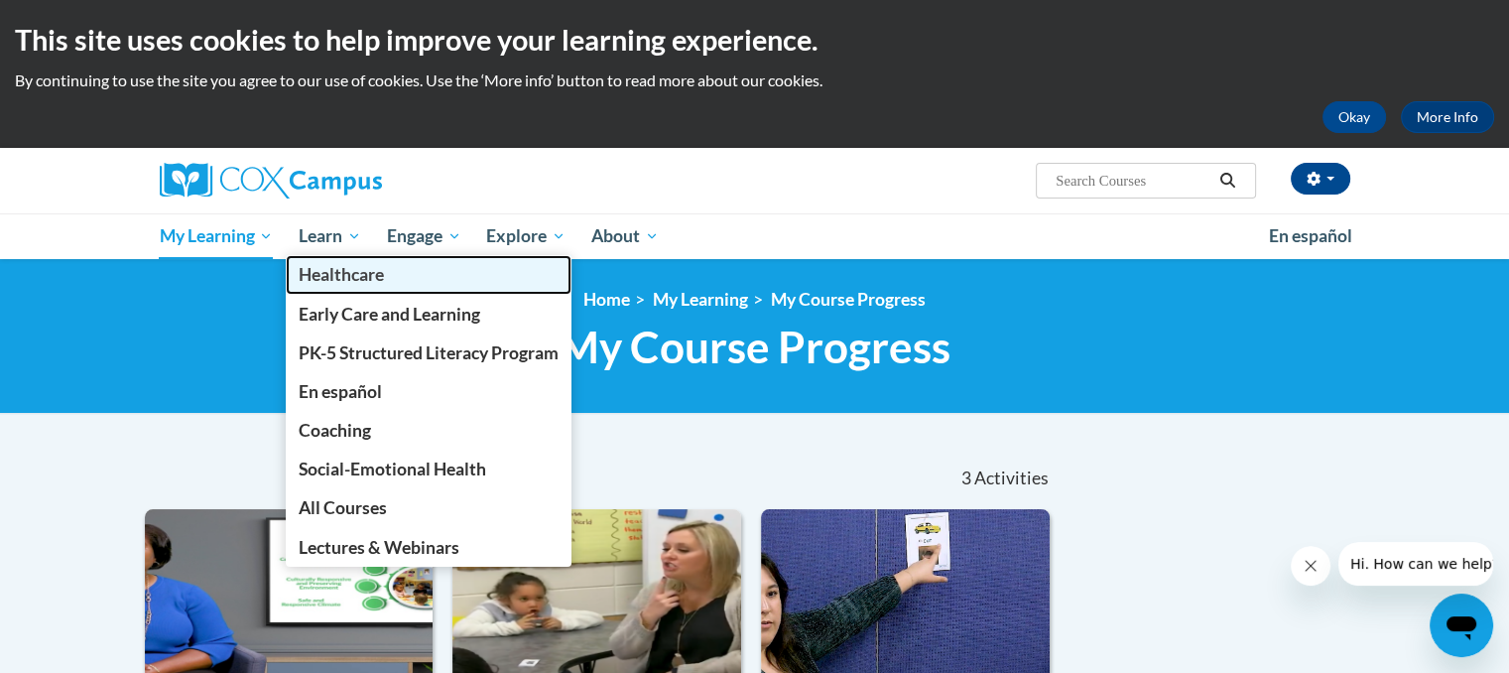
click at [365, 264] on span "Healthcare" at bounding box center [341, 274] width 85 height 21
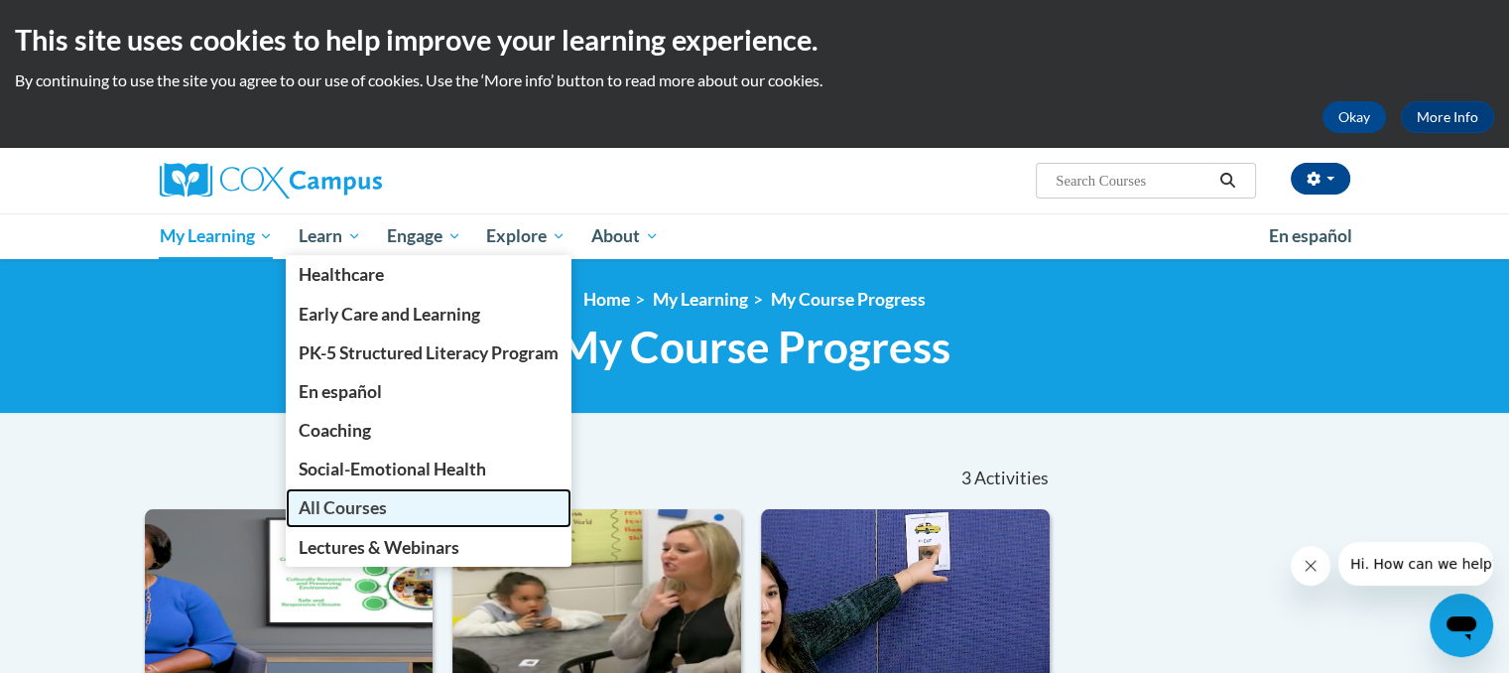
click at [415, 490] on link "All Courses" at bounding box center [429, 507] width 286 height 39
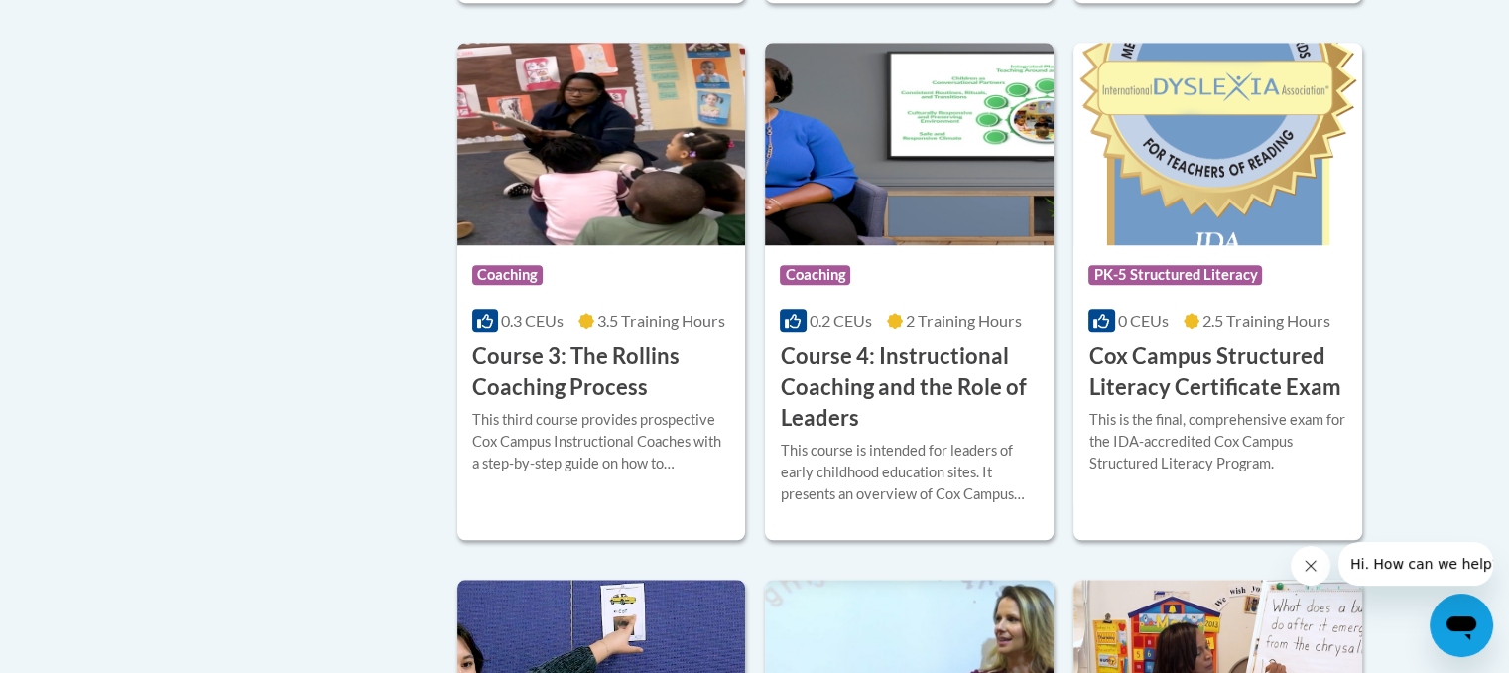
scroll to position [1548, 0]
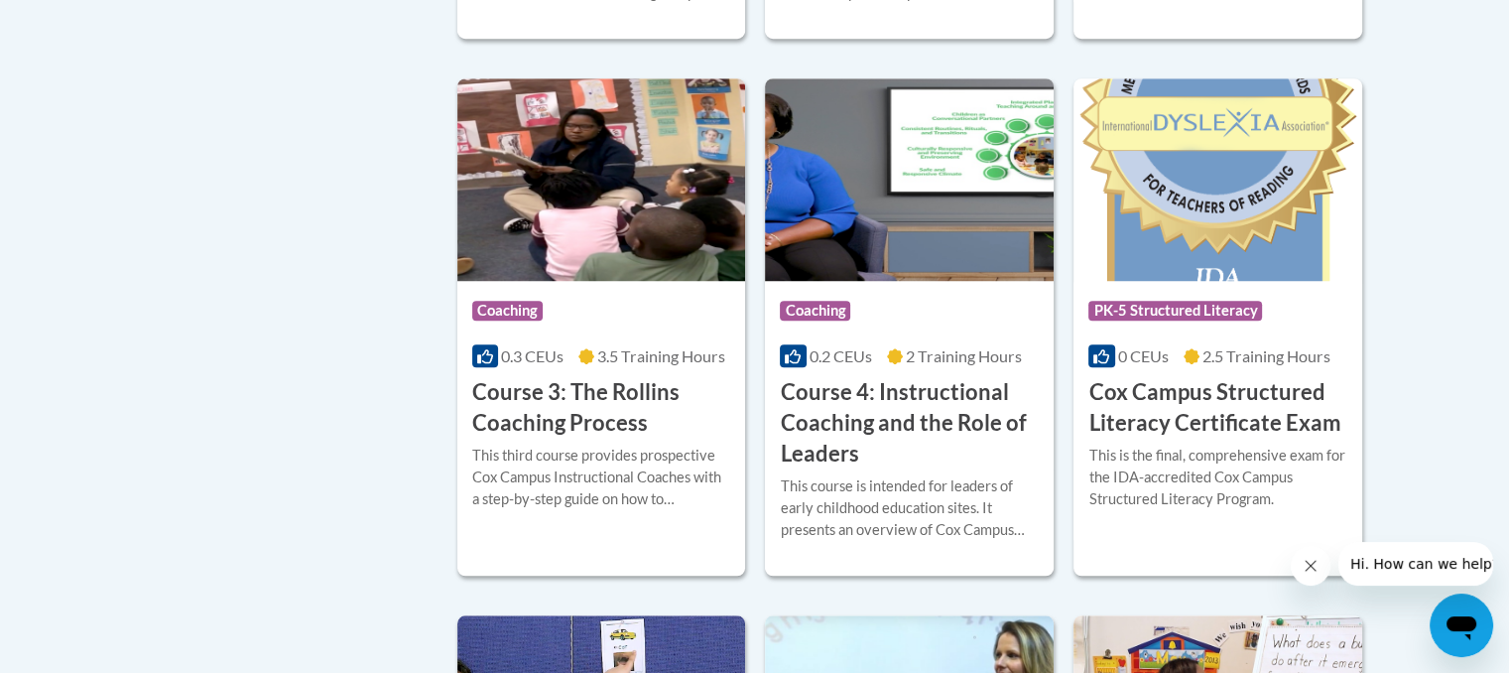
drag, startPoint x: 1519, startPoint y: 129, endPoint x: 1504, endPoint y: 298, distance: 169.3
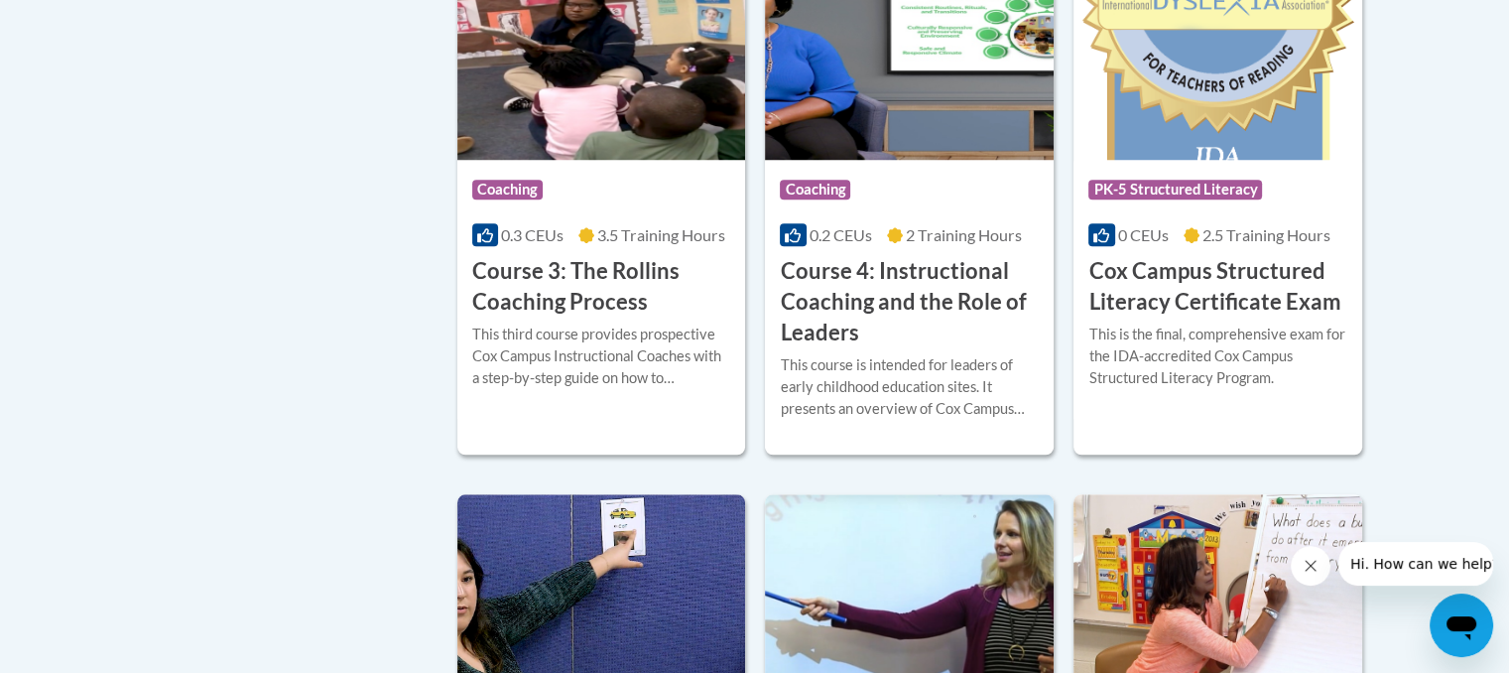
scroll to position [1639, 0]
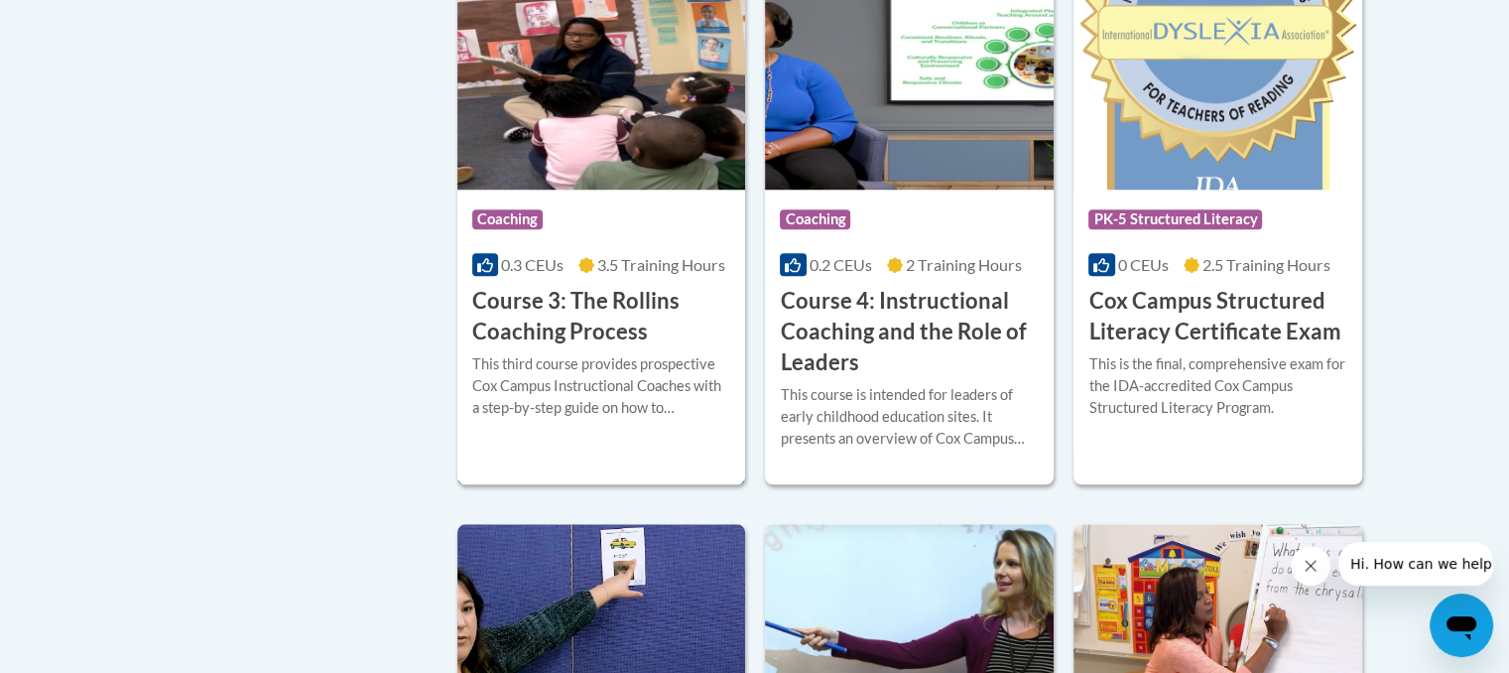
click at [661, 276] on div "0.3 CEUs 3.5 Training Hours" at bounding box center [601, 265] width 259 height 22
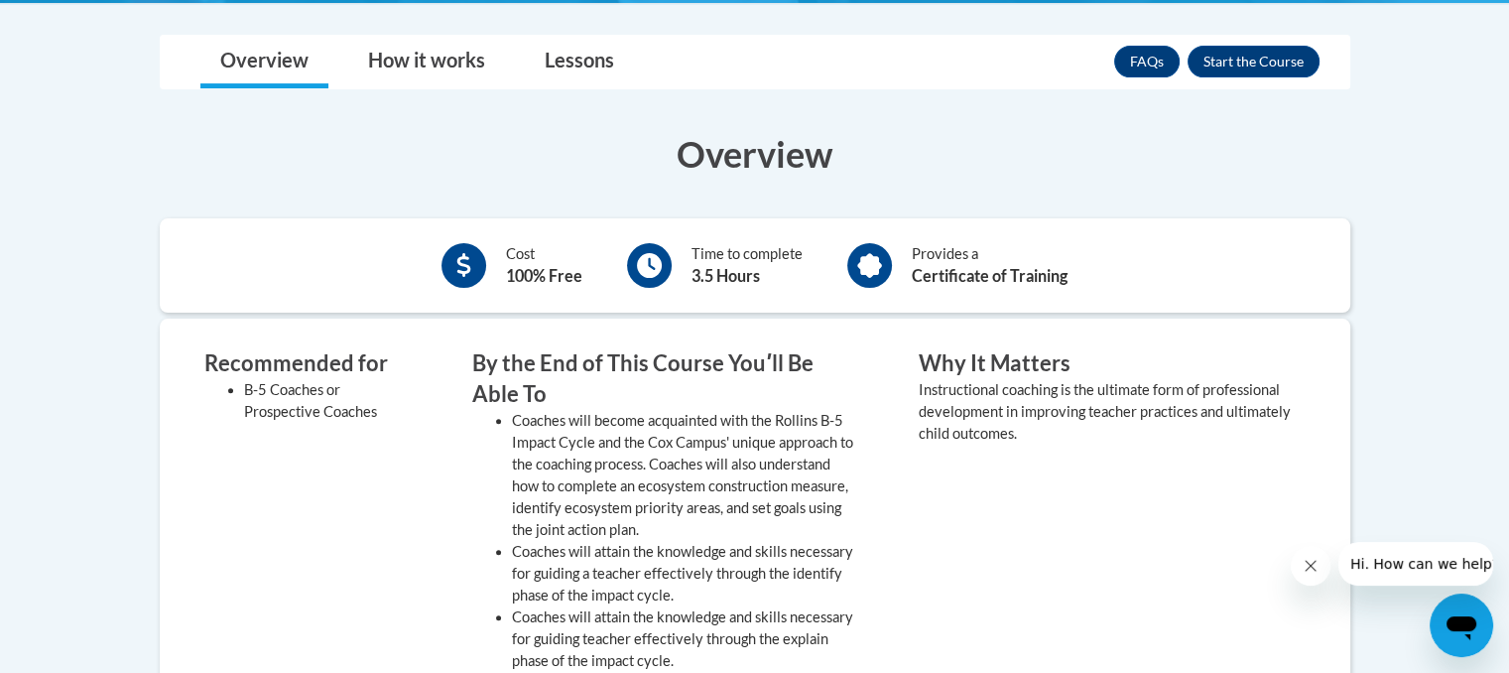
scroll to position [583, 0]
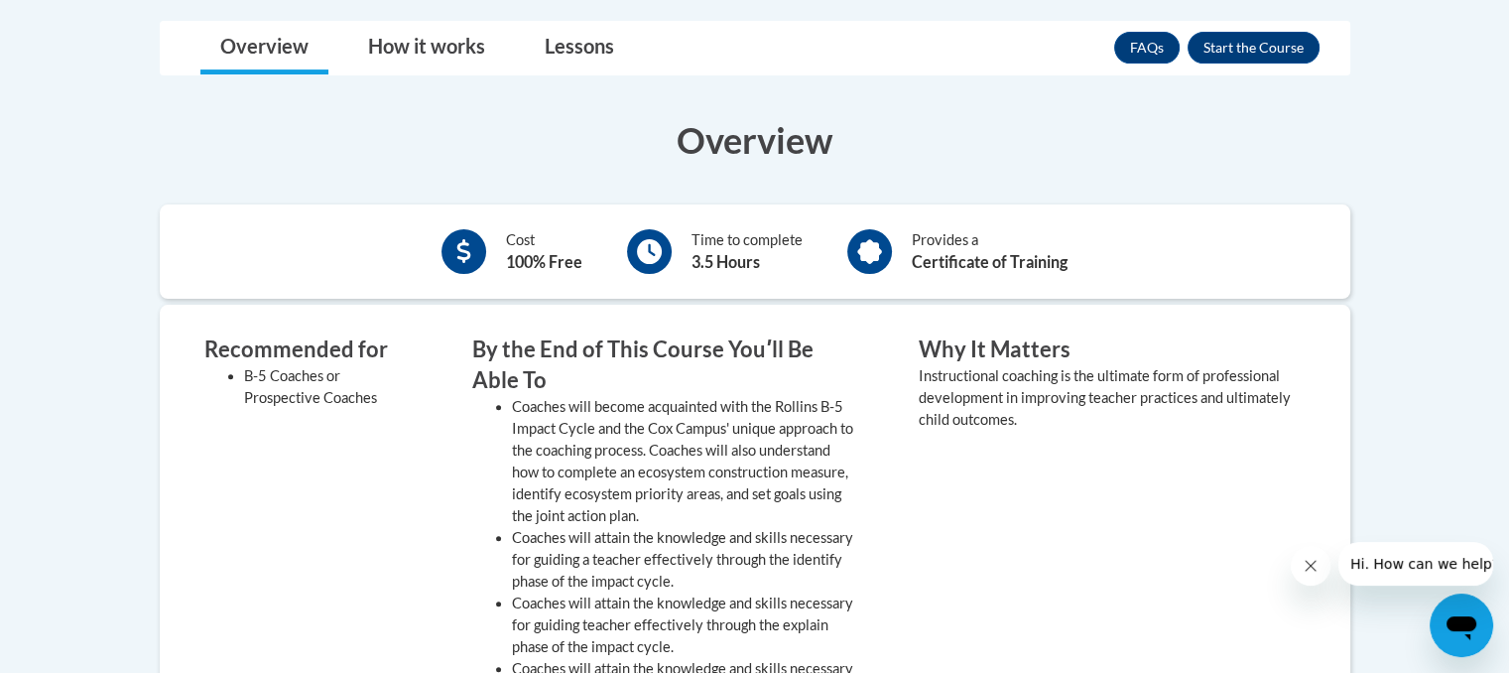
click at [1264, 46] on button "Enroll" at bounding box center [1254, 48] width 132 height 32
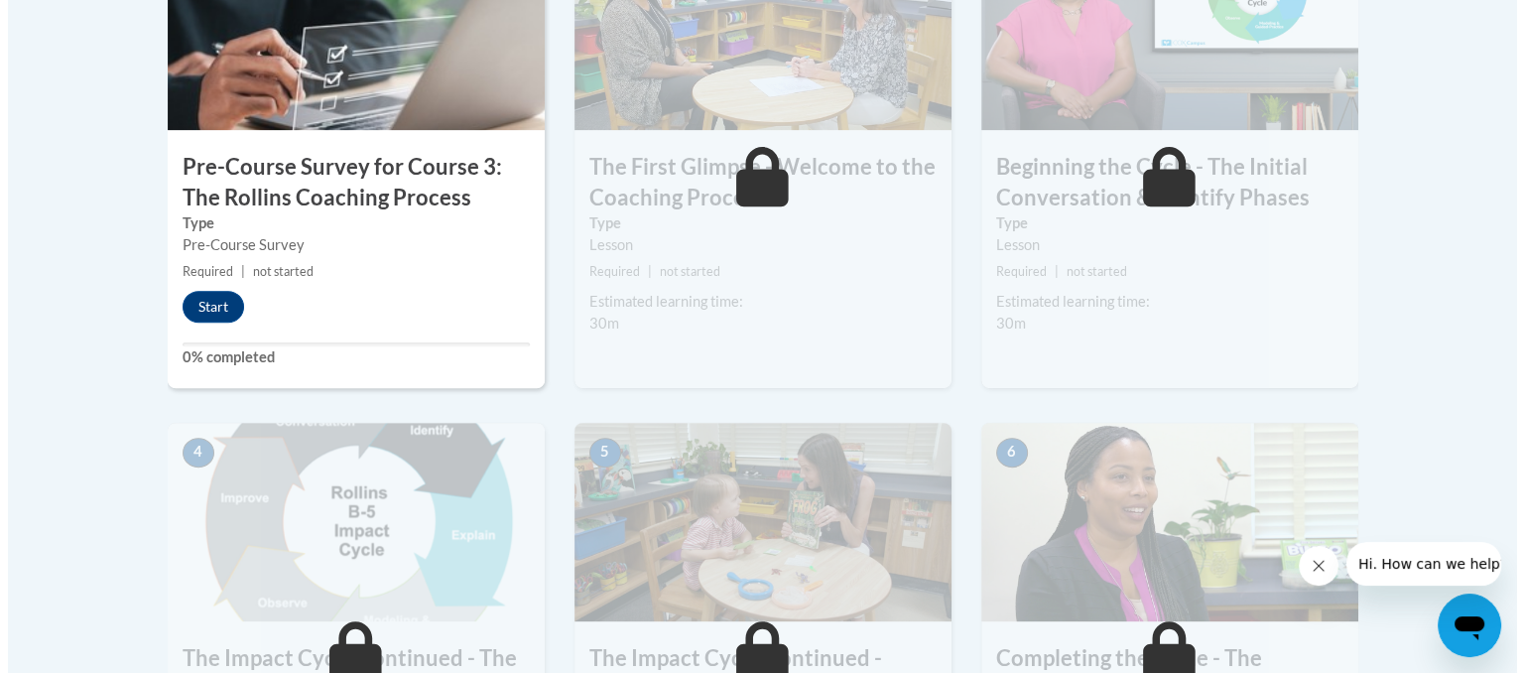
scroll to position [736, 0]
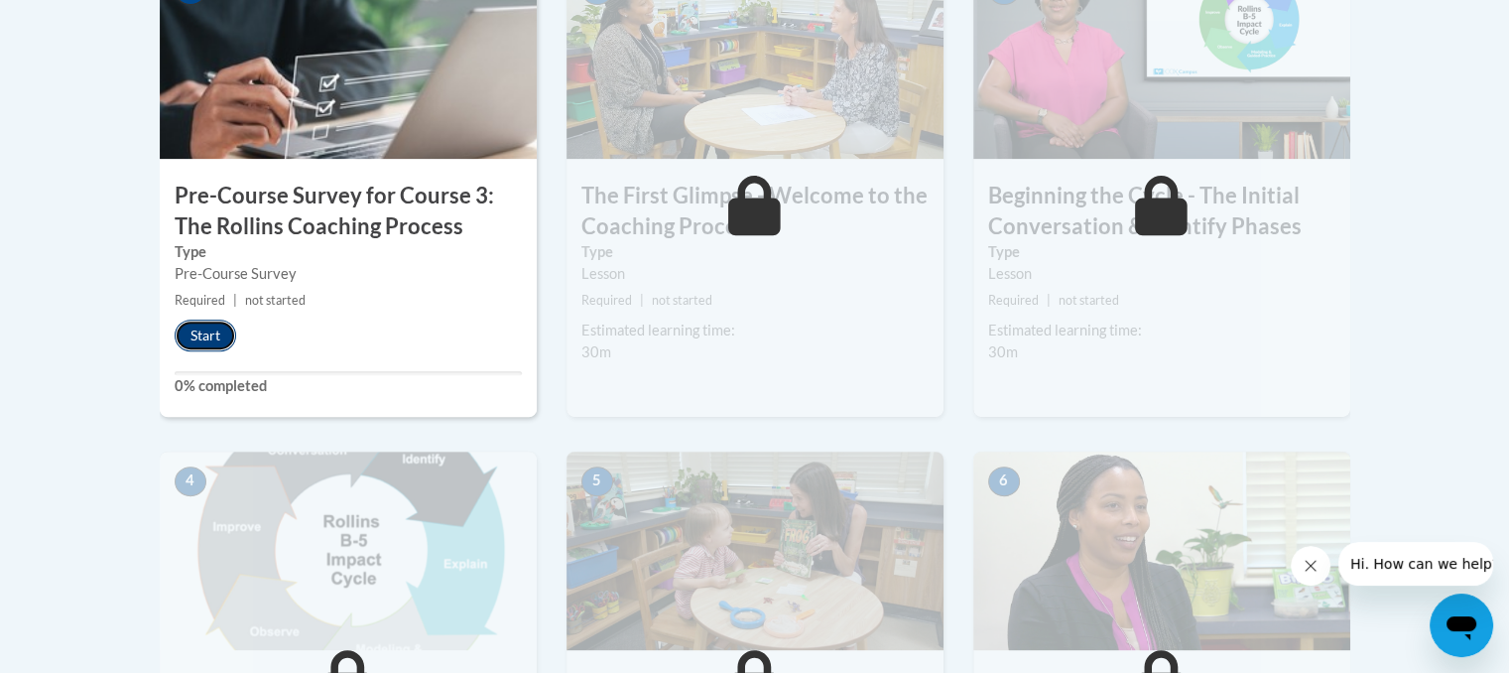
click at [218, 330] on button "Start" at bounding box center [206, 335] width 62 height 32
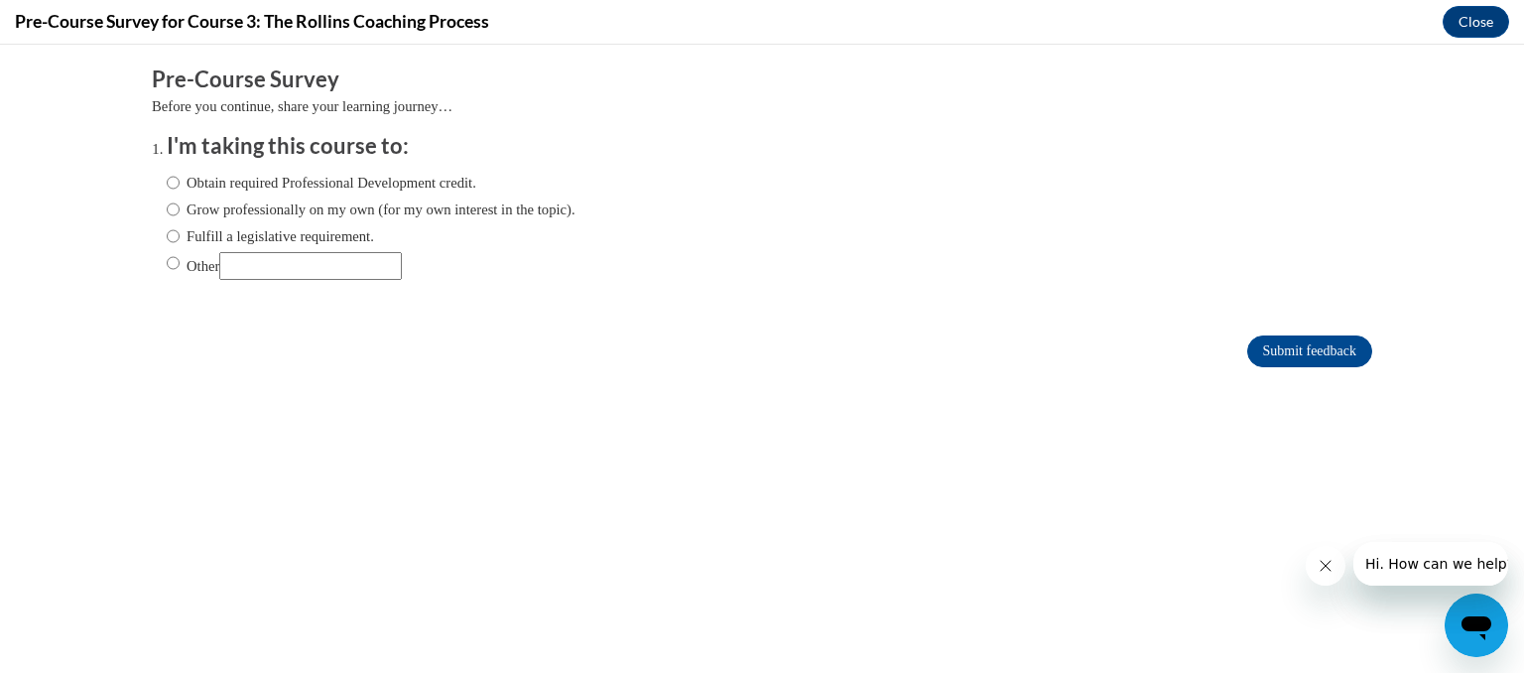
scroll to position [0, 0]
click at [167, 178] on input "Obtain required Professional Development credit." at bounding box center [173, 183] width 13 height 22
radio input "true"
click at [1296, 342] on input "Submit feedback" at bounding box center [1309, 351] width 125 height 32
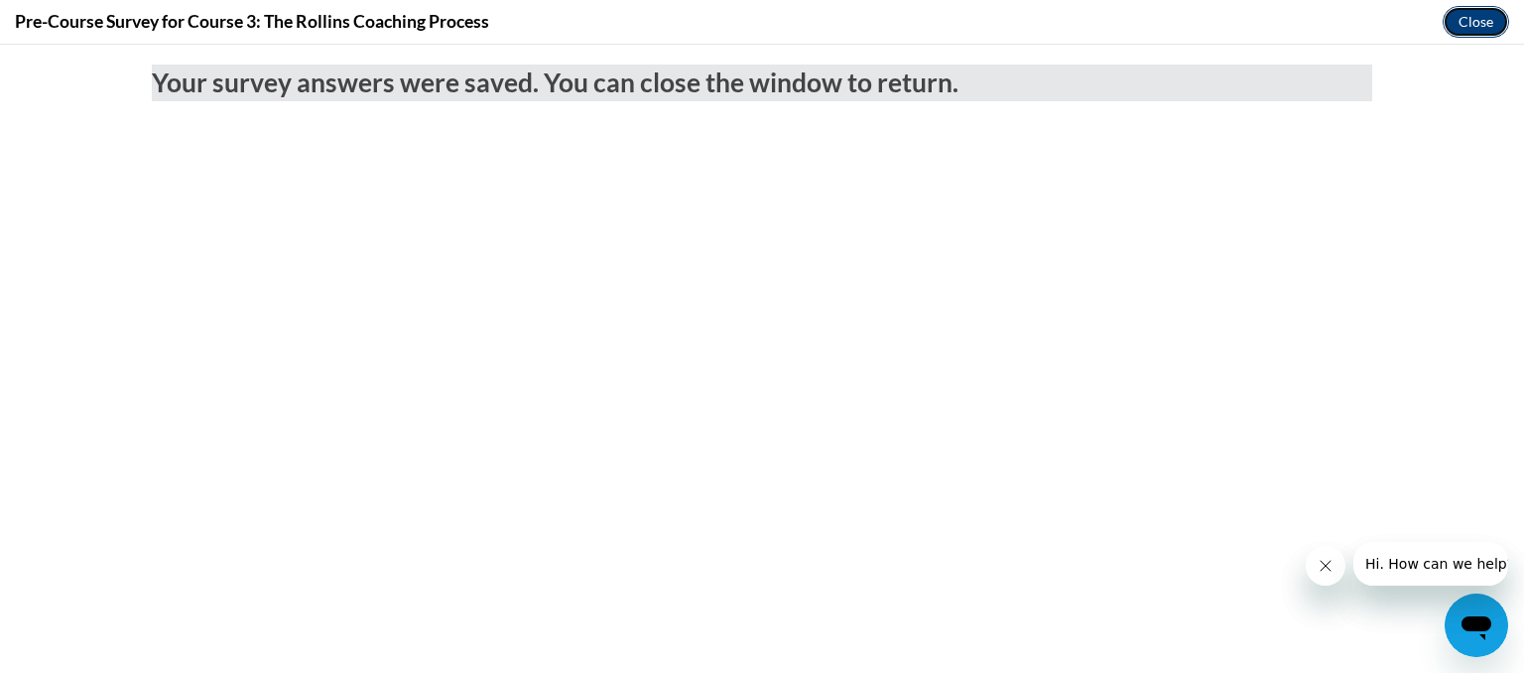
click at [1462, 25] on button "Close" at bounding box center [1476, 22] width 66 height 32
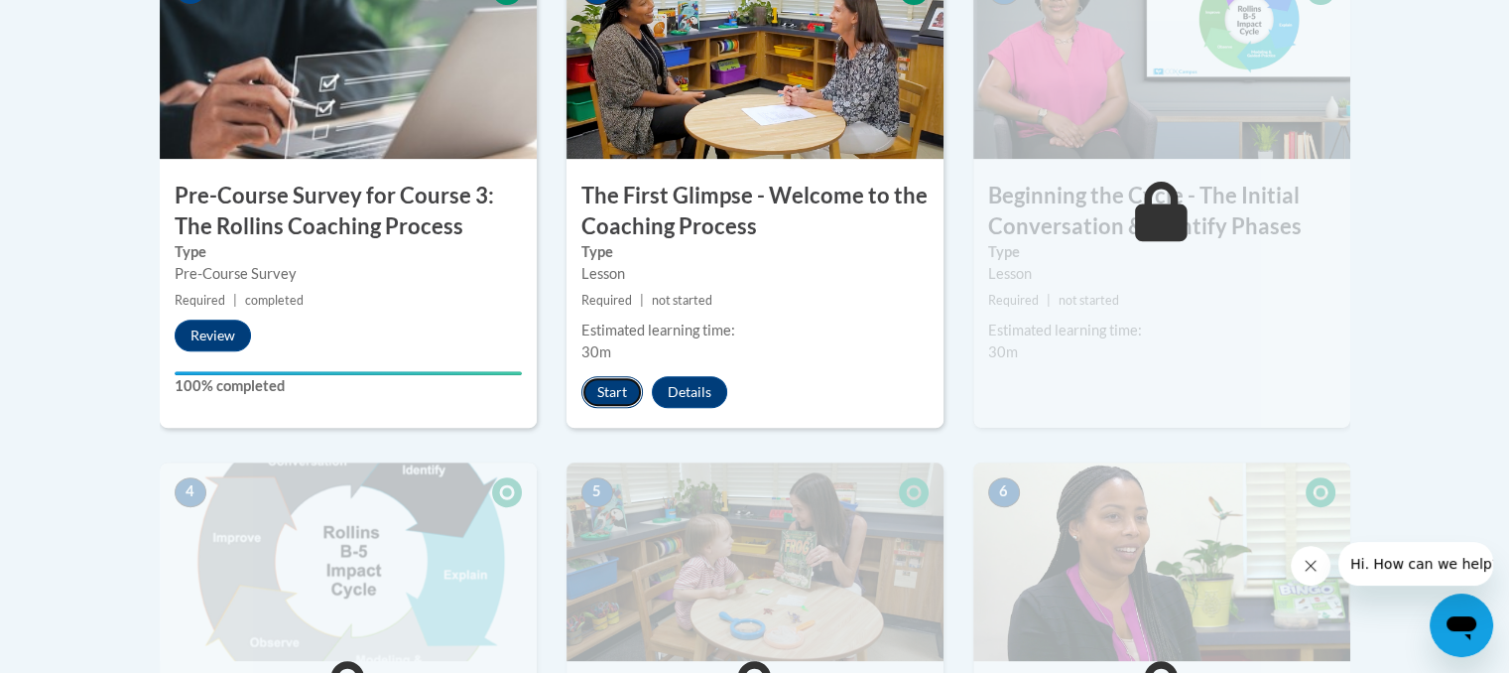
click at [607, 382] on button "Start" at bounding box center [612, 392] width 62 height 32
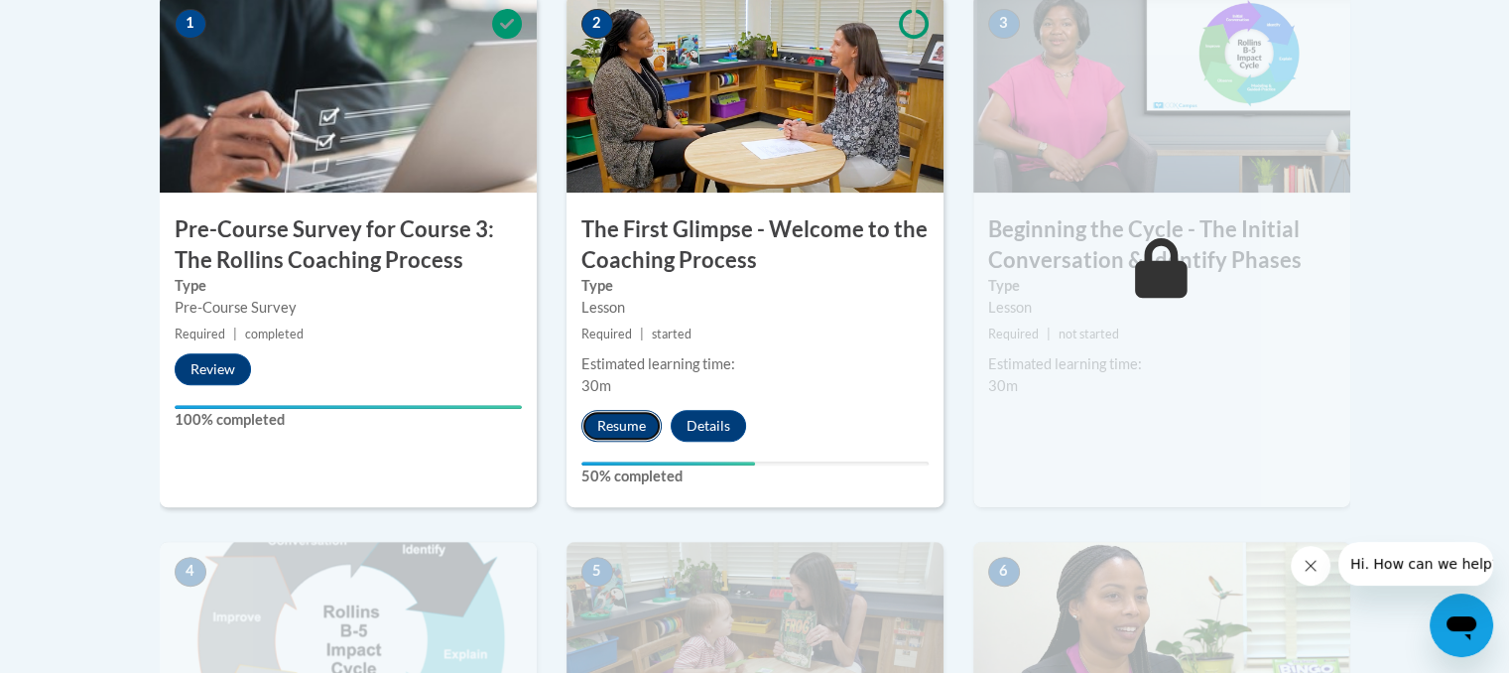
click at [615, 418] on button "Resume" at bounding box center [621, 426] width 80 height 32
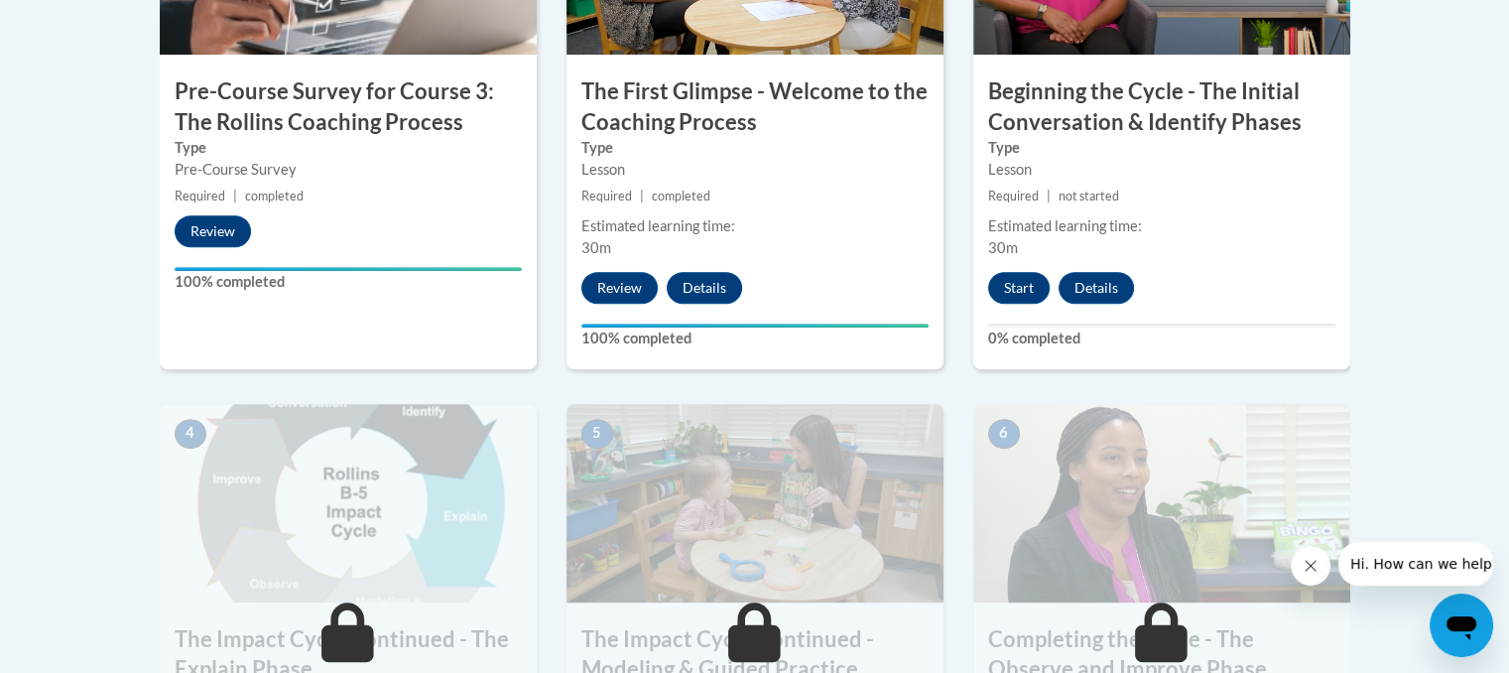
scroll to position [785, 0]
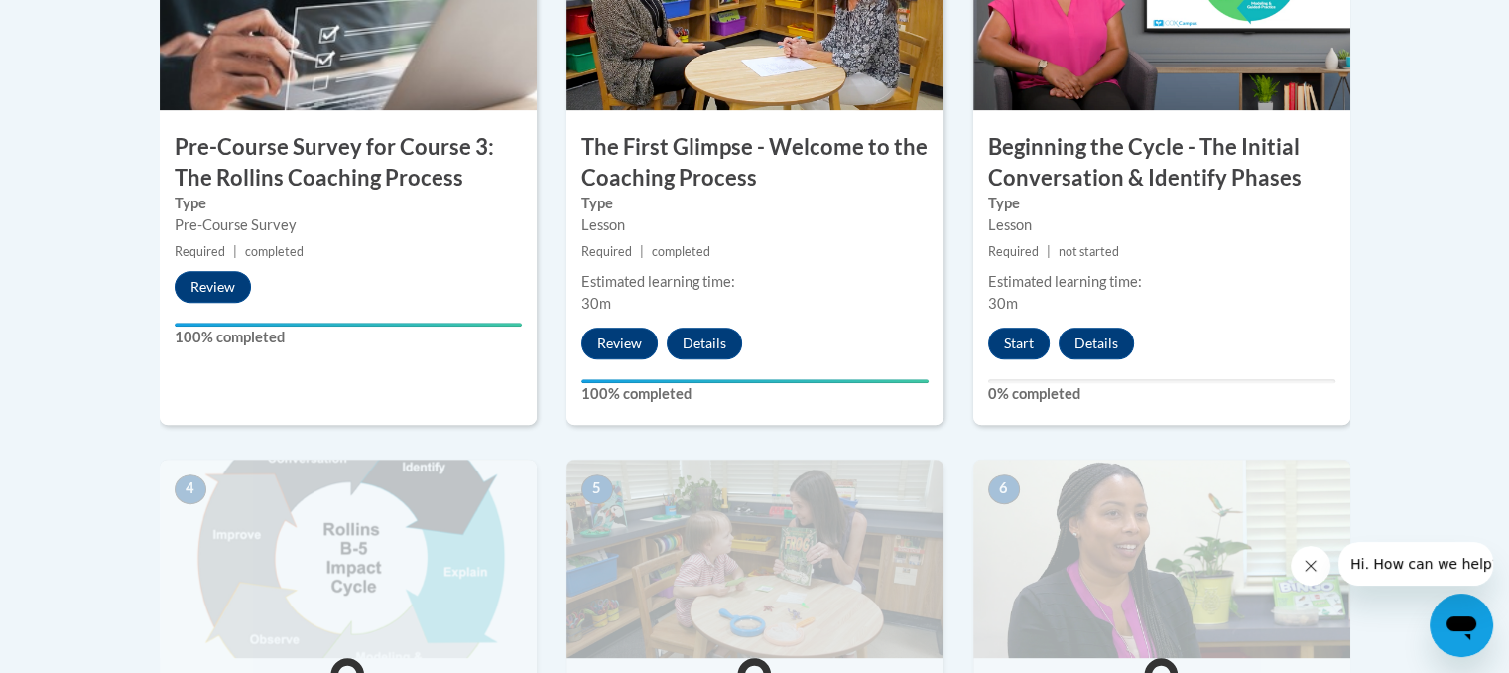
drag, startPoint x: 1480, startPoint y: 277, endPoint x: 1472, endPoint y: 245, distance: 32.7
click at [1472, 245] on body "This site uses cookies to help improve your learning experience. By continuing …" at bounding box center [754, 543] width 1509 height 2656
drag, startPoint x: 1472, startPoint y: 245, endPoint x: 1478, endPoint y: 192, distance: 52.9
click at [1476, 201] on body "This site uses cookies to help improve your learning experience. By continuing …" at bounding box center [754, 543] width 1509 height 2656
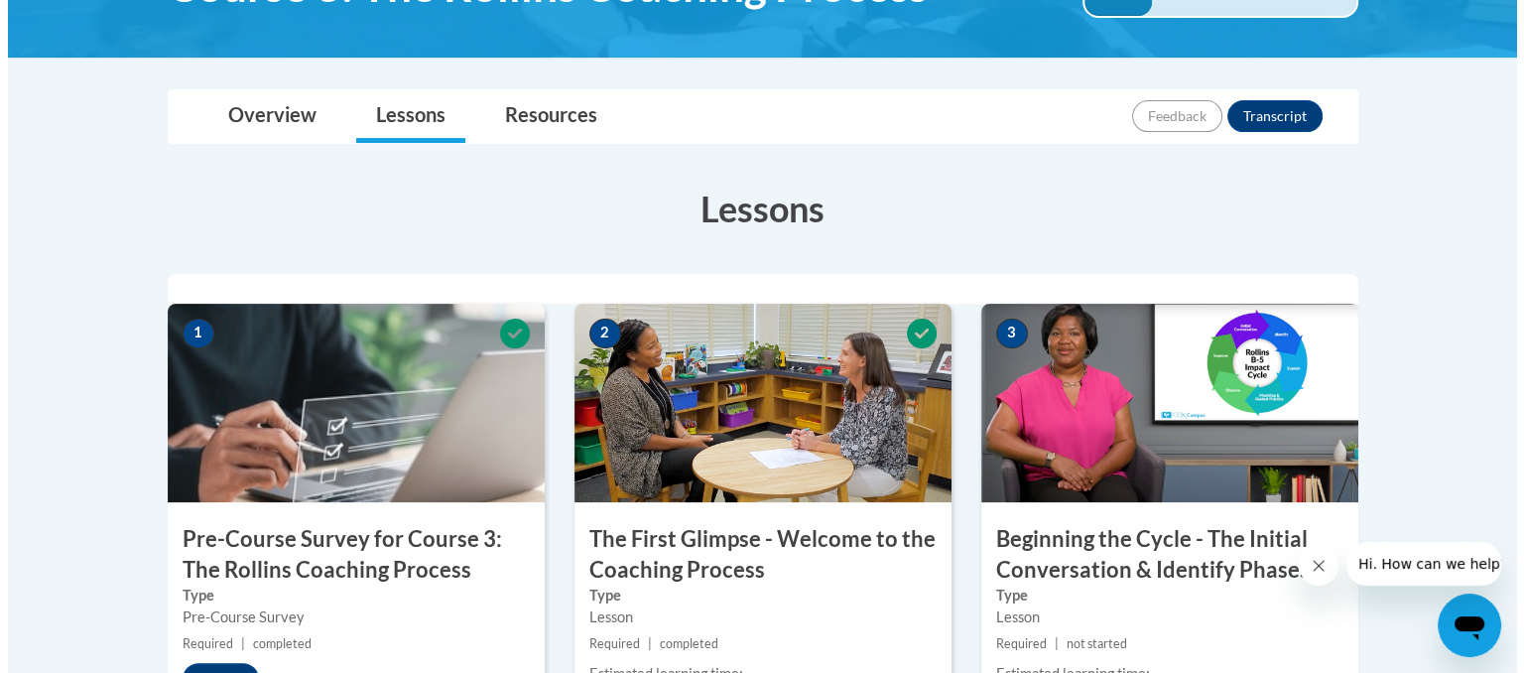
scroll to position [698, 0]
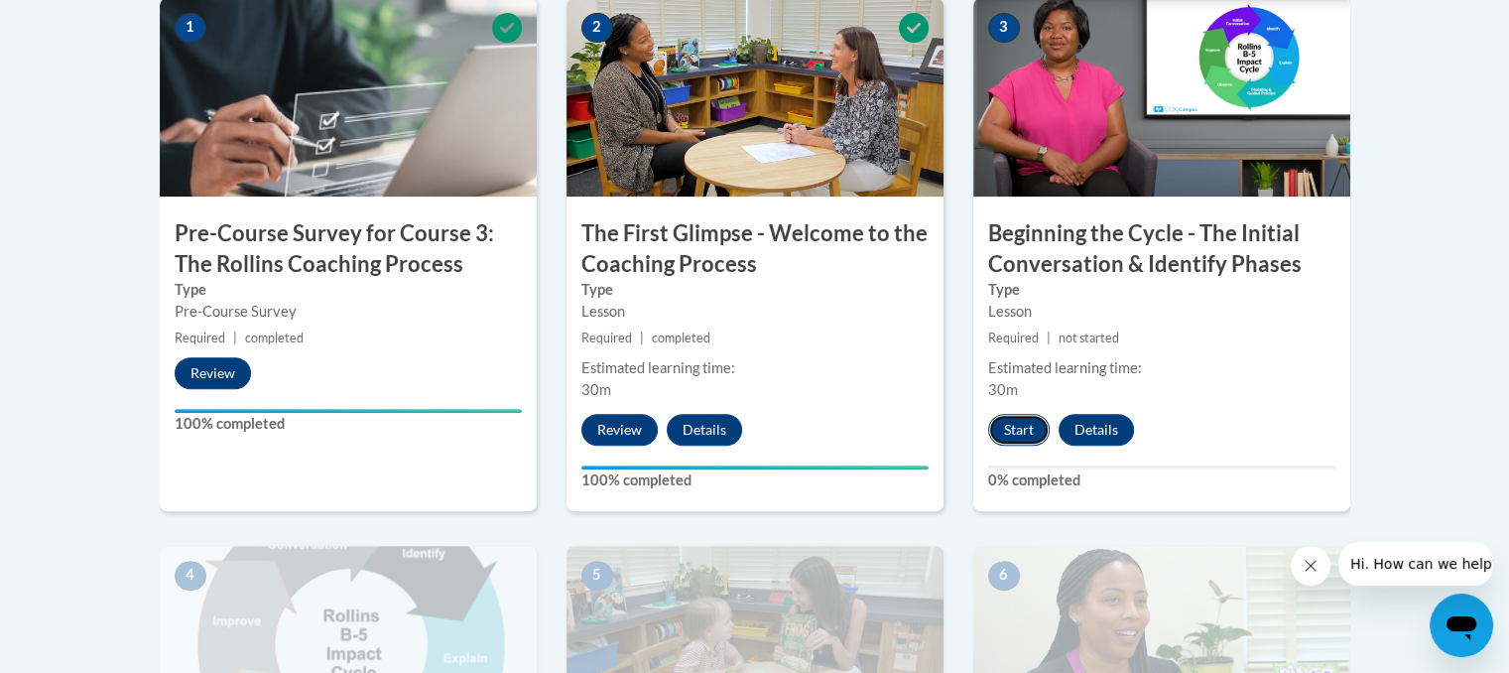
click at [998, 439] on button "Start" at bounding box center [1019, 430] width 62 height 32
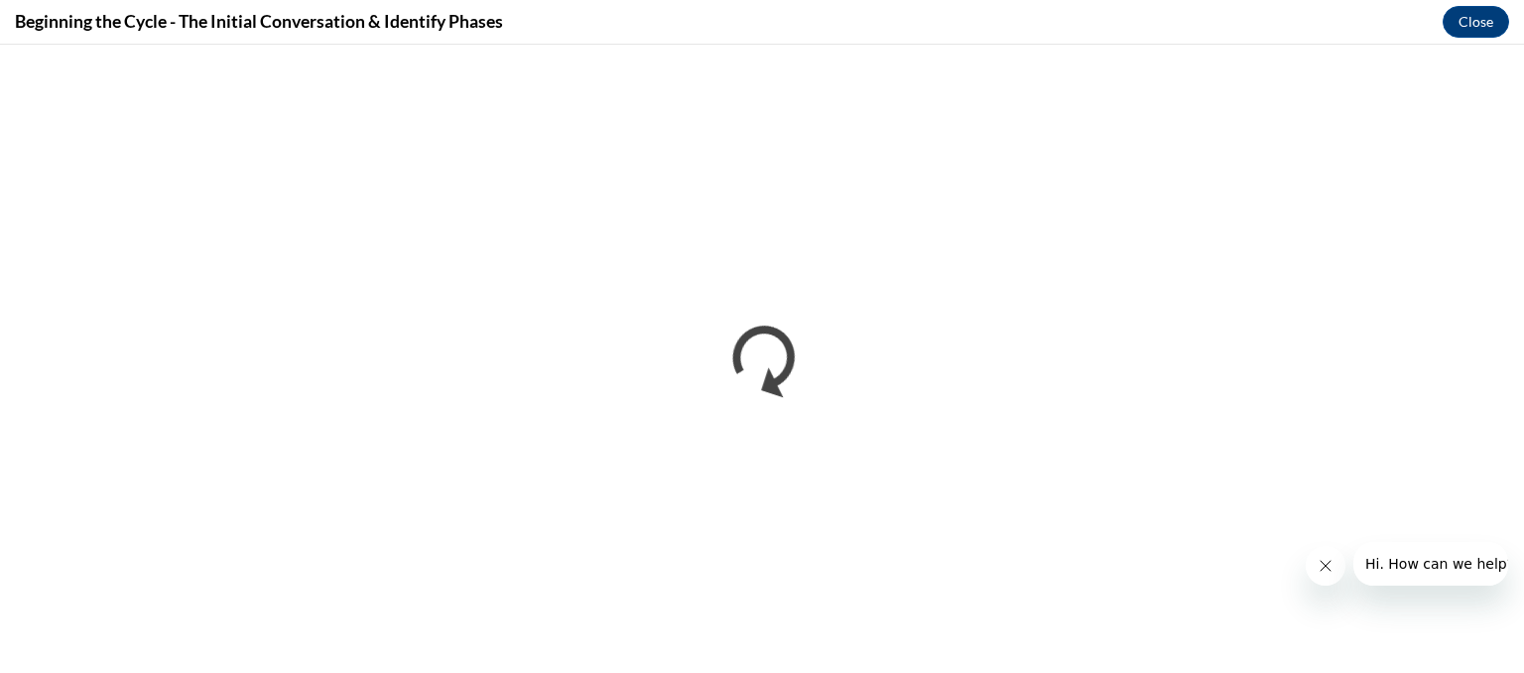
scroll to position [0, 0]
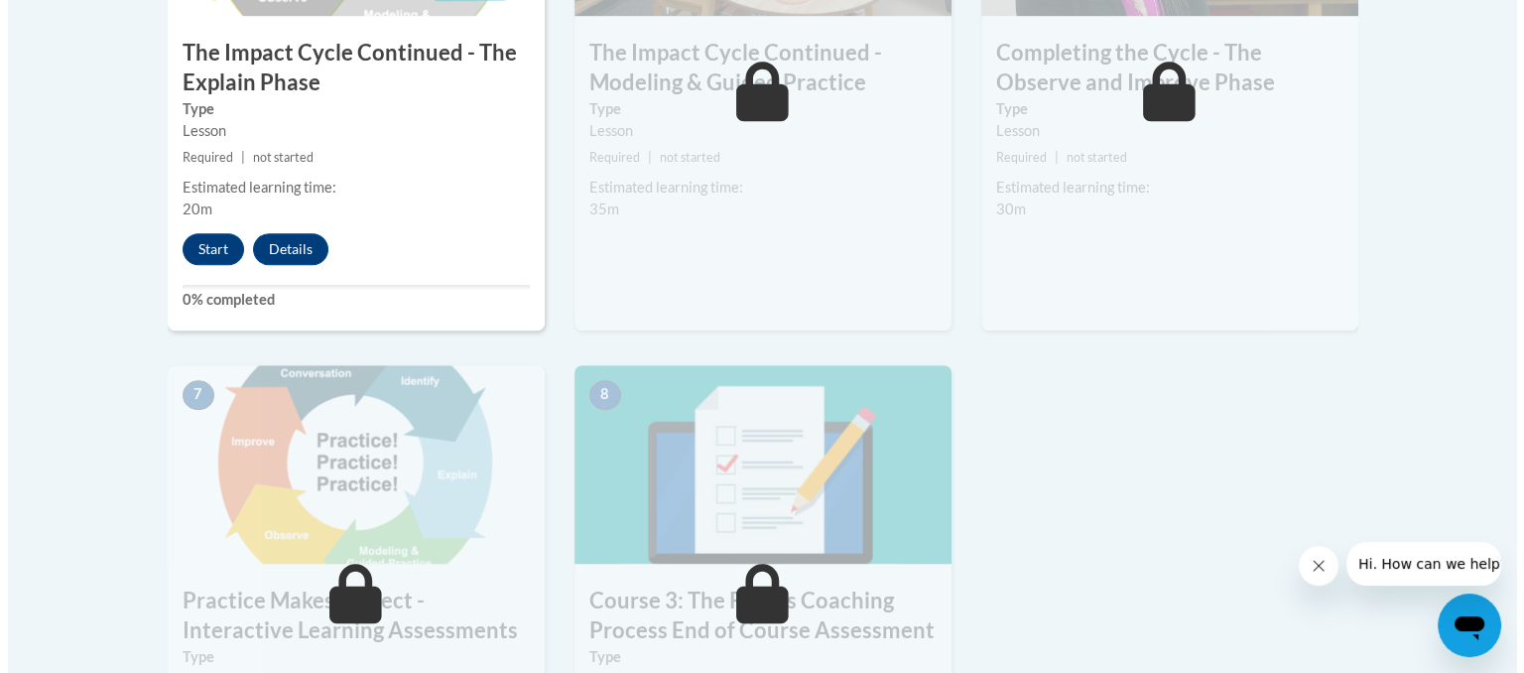
scroll to position [1389, 0]
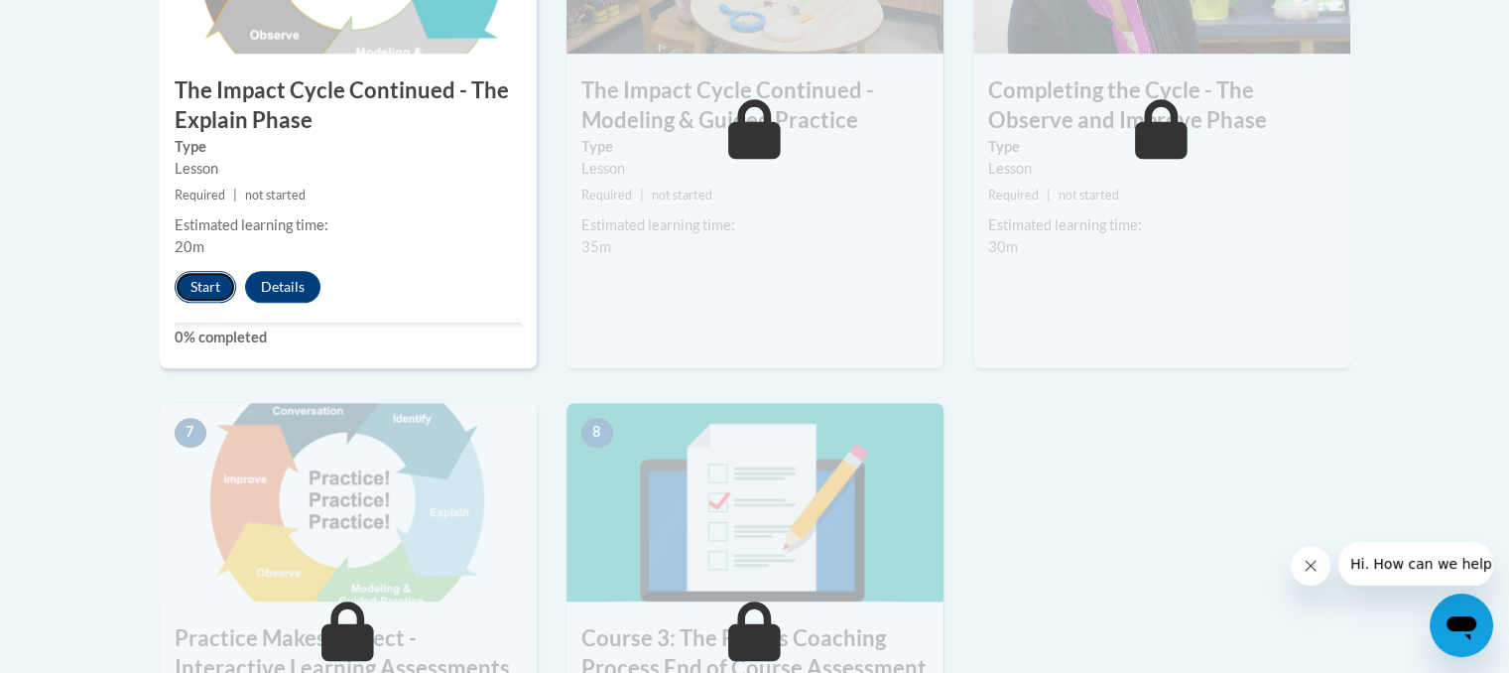
click at [198, 283] on button "Start" at bounding box center [206, 287] width 62 height 32
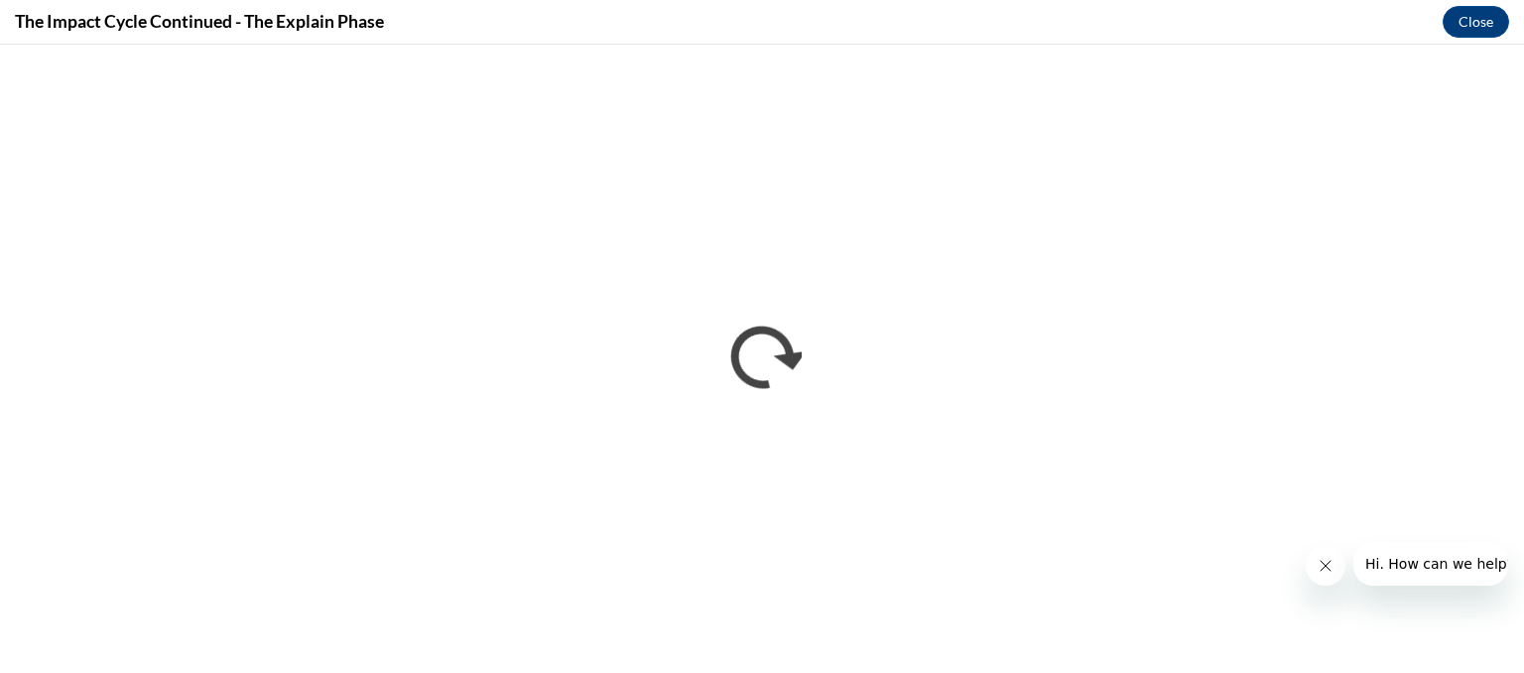
scroll to position [0, 0]
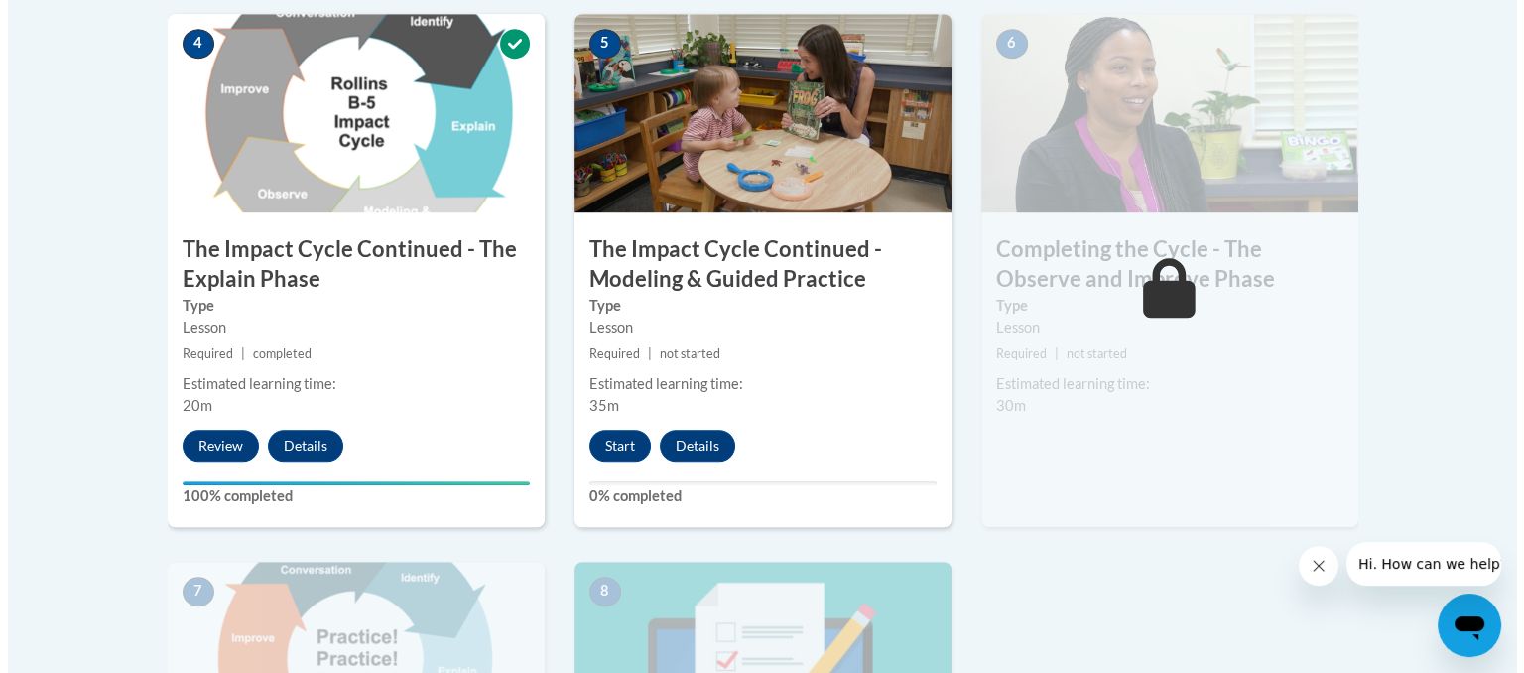
scroll to position [1270, 0]
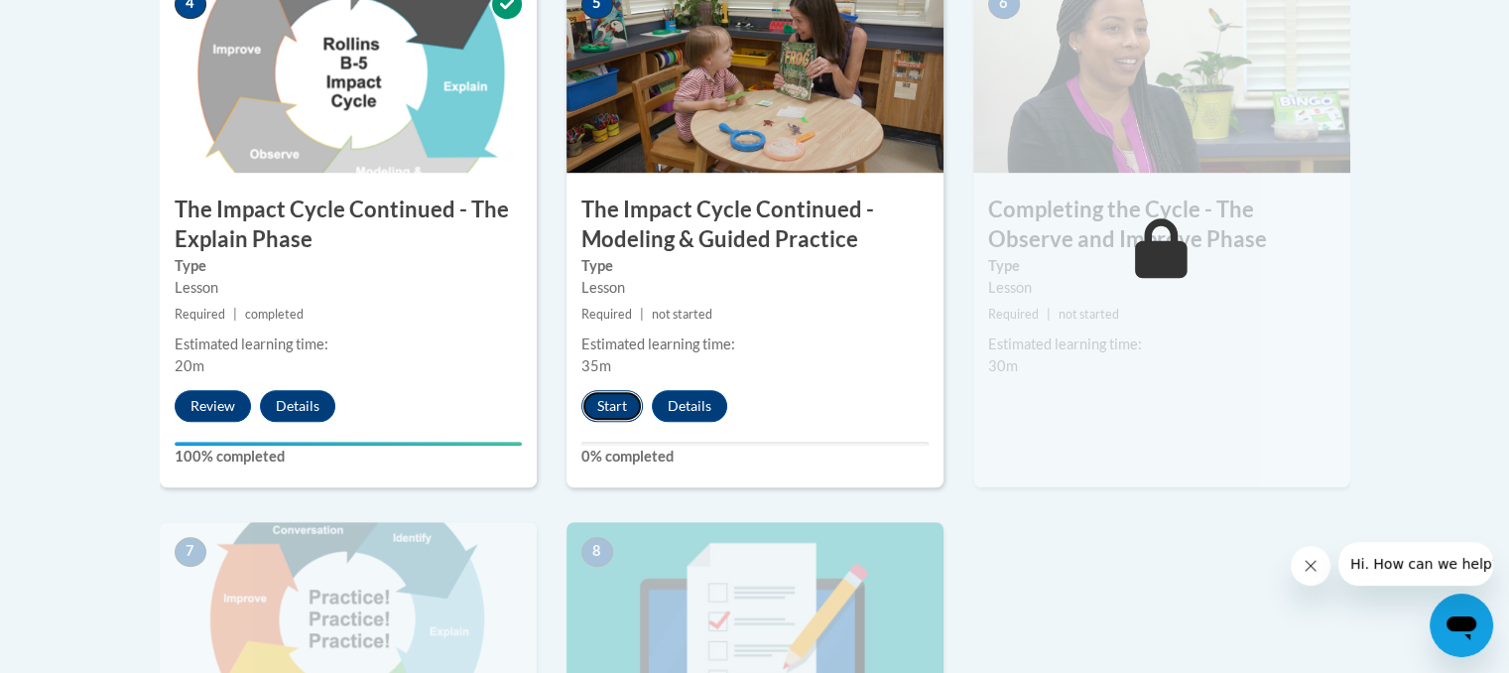
click at [601, 406] on button "Start" at bounding box center [612, 406] width 62 height 32
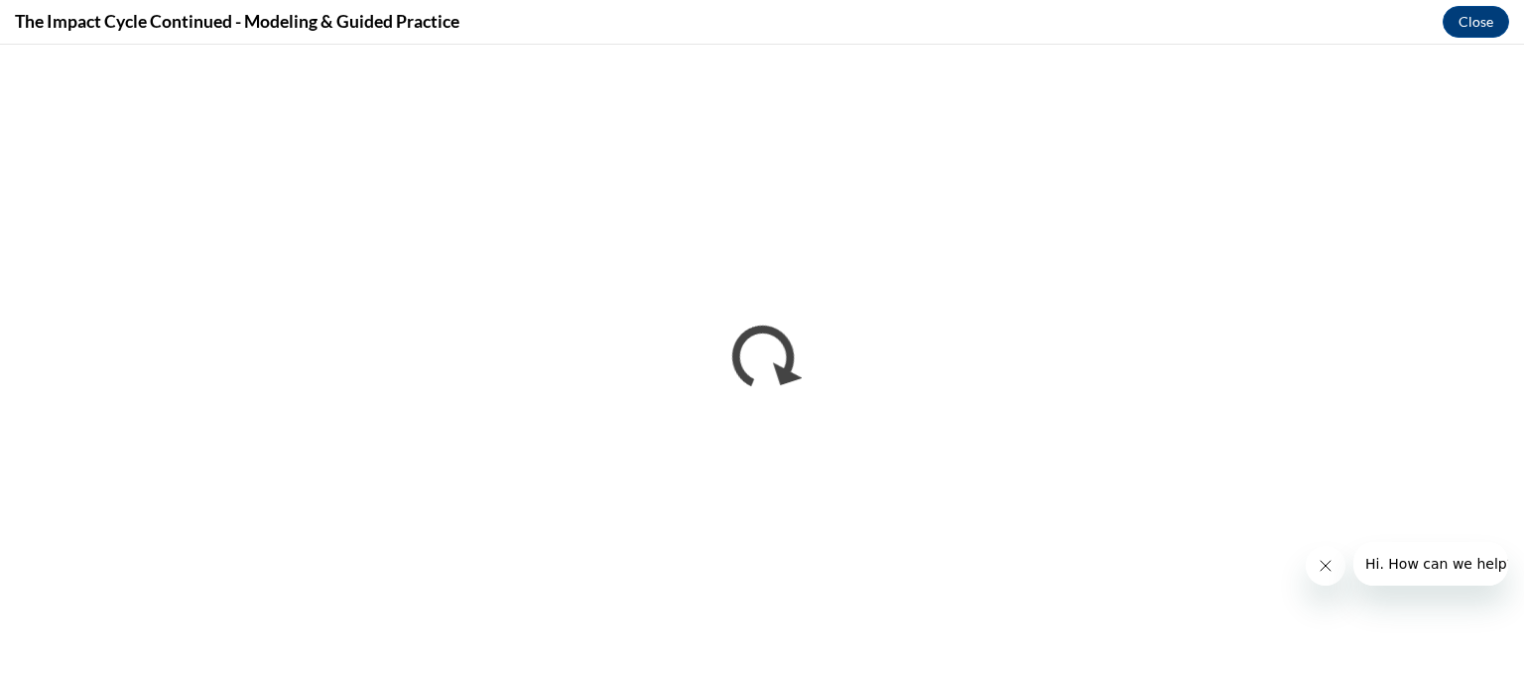
scroll to position [0, 0]
